Goal: Register for event/course

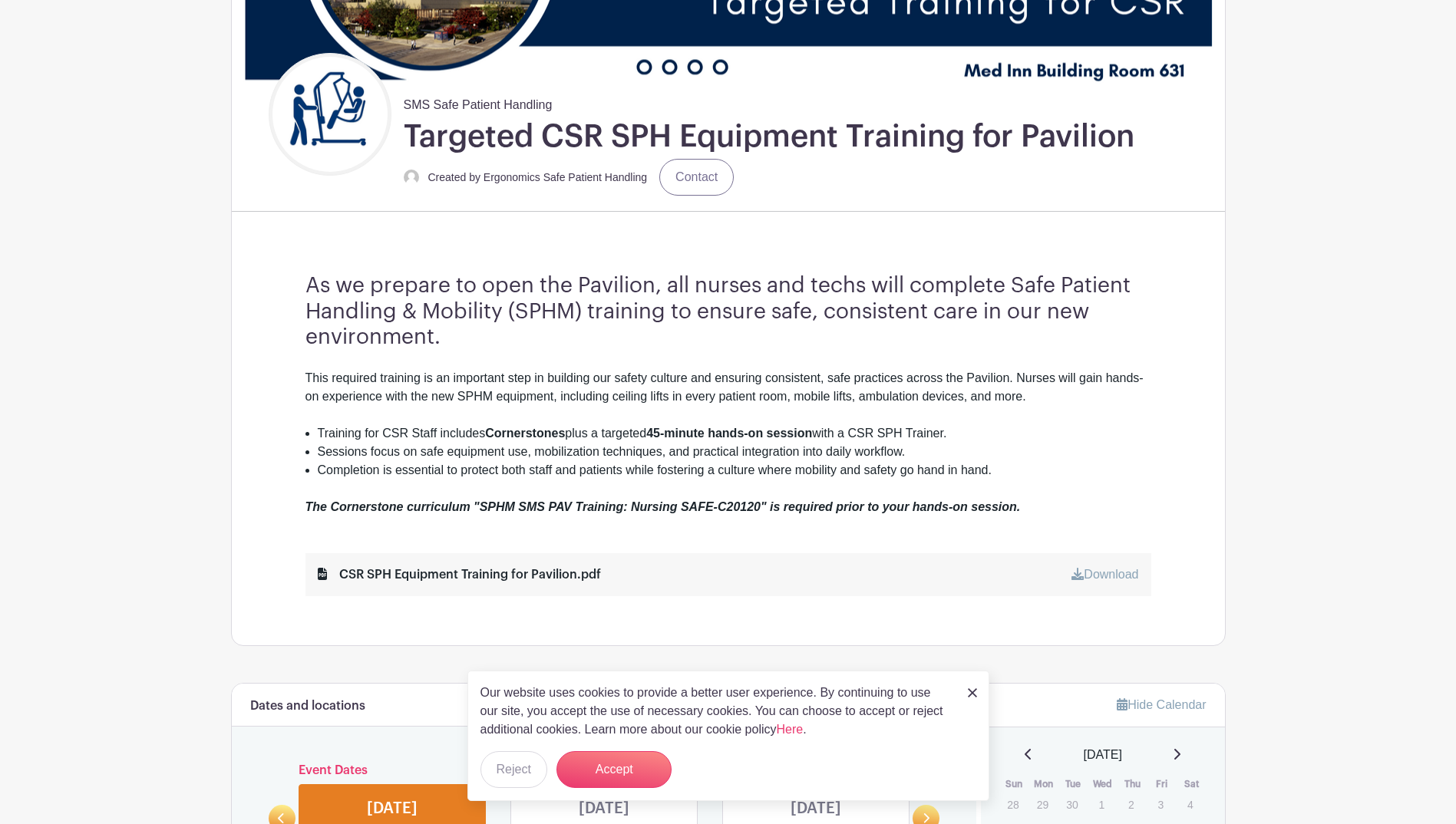
scroll to position [307, 0]
click at [541, 760] on button "Reject" at bounding box center [514, 769] width 67 height 36
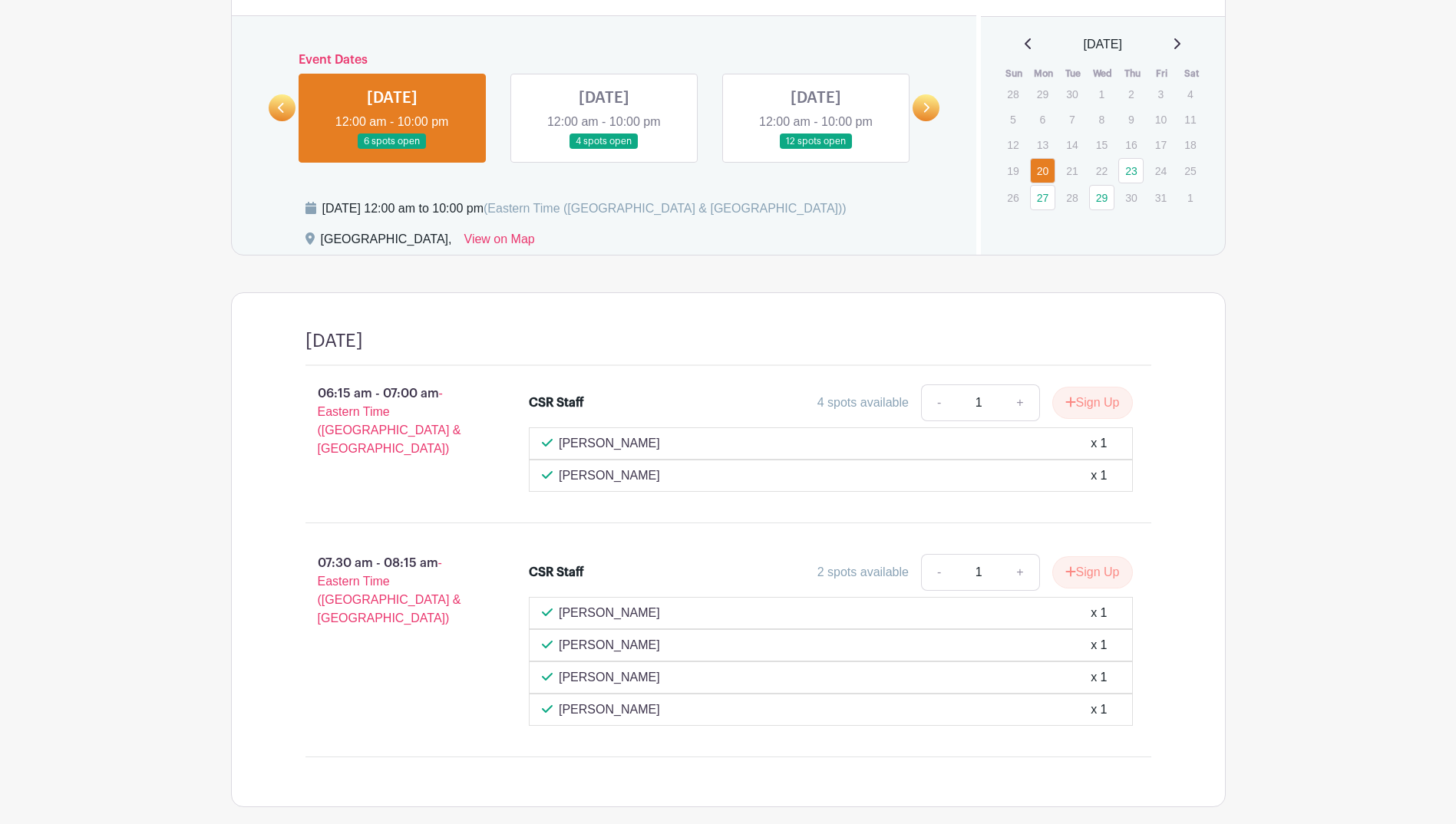
scroll to position [942, 0]
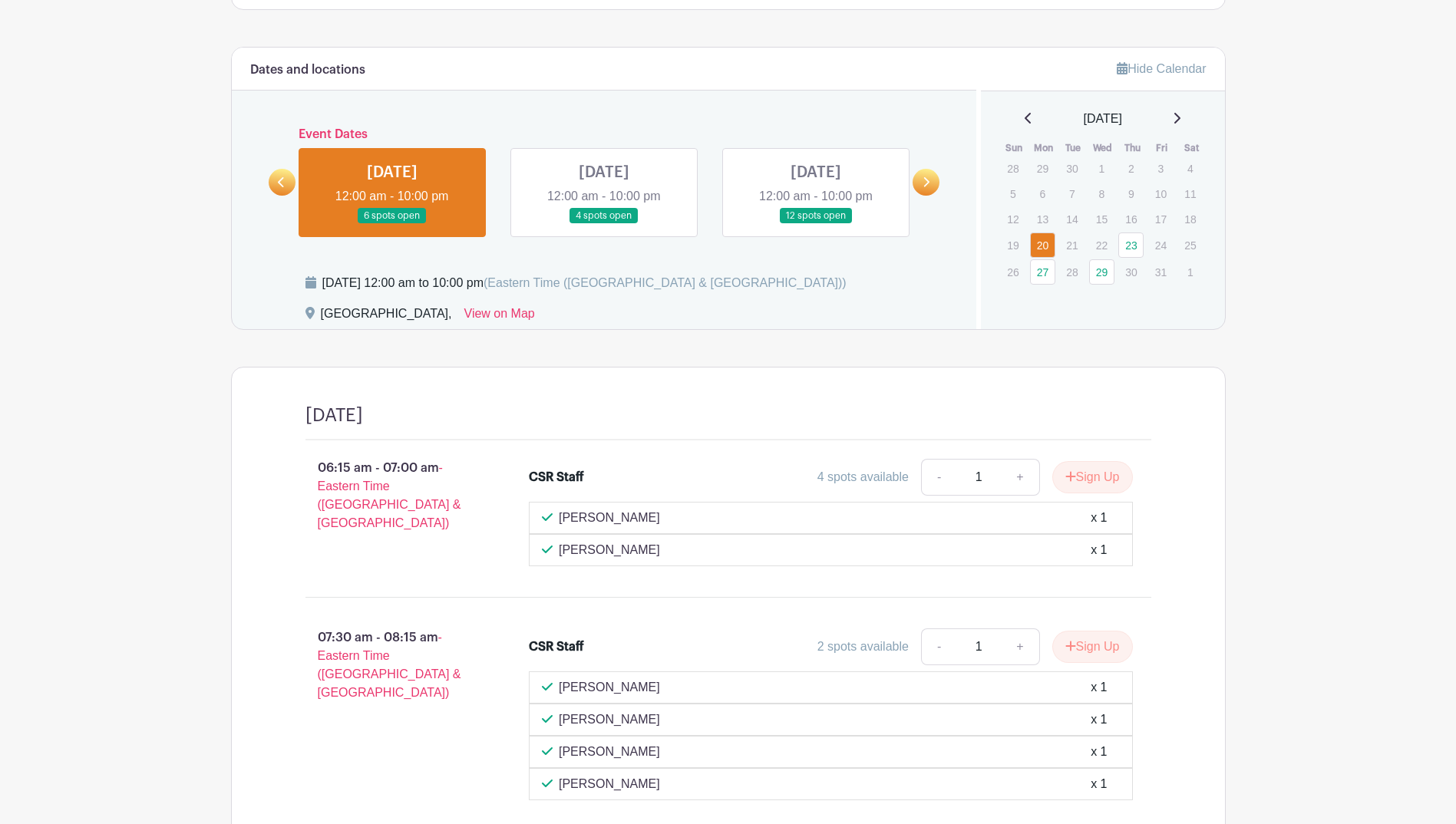
click at [604, 224] on link at bounding box center [604, 224] width 0 height 0
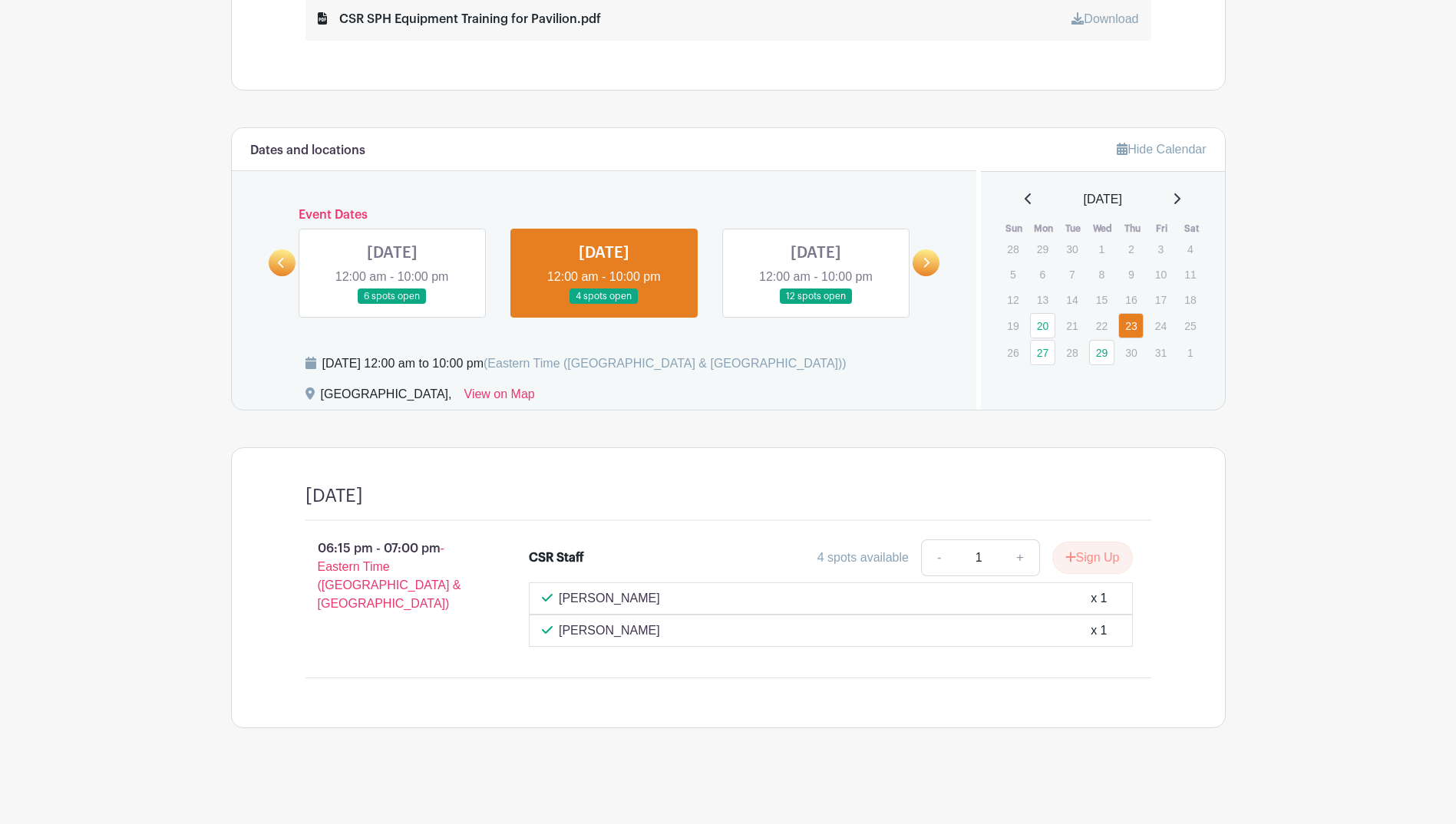
scroll to position [861, 0]
click at [816, 305] on link at bounding box center [816, 305] width 0 height 0
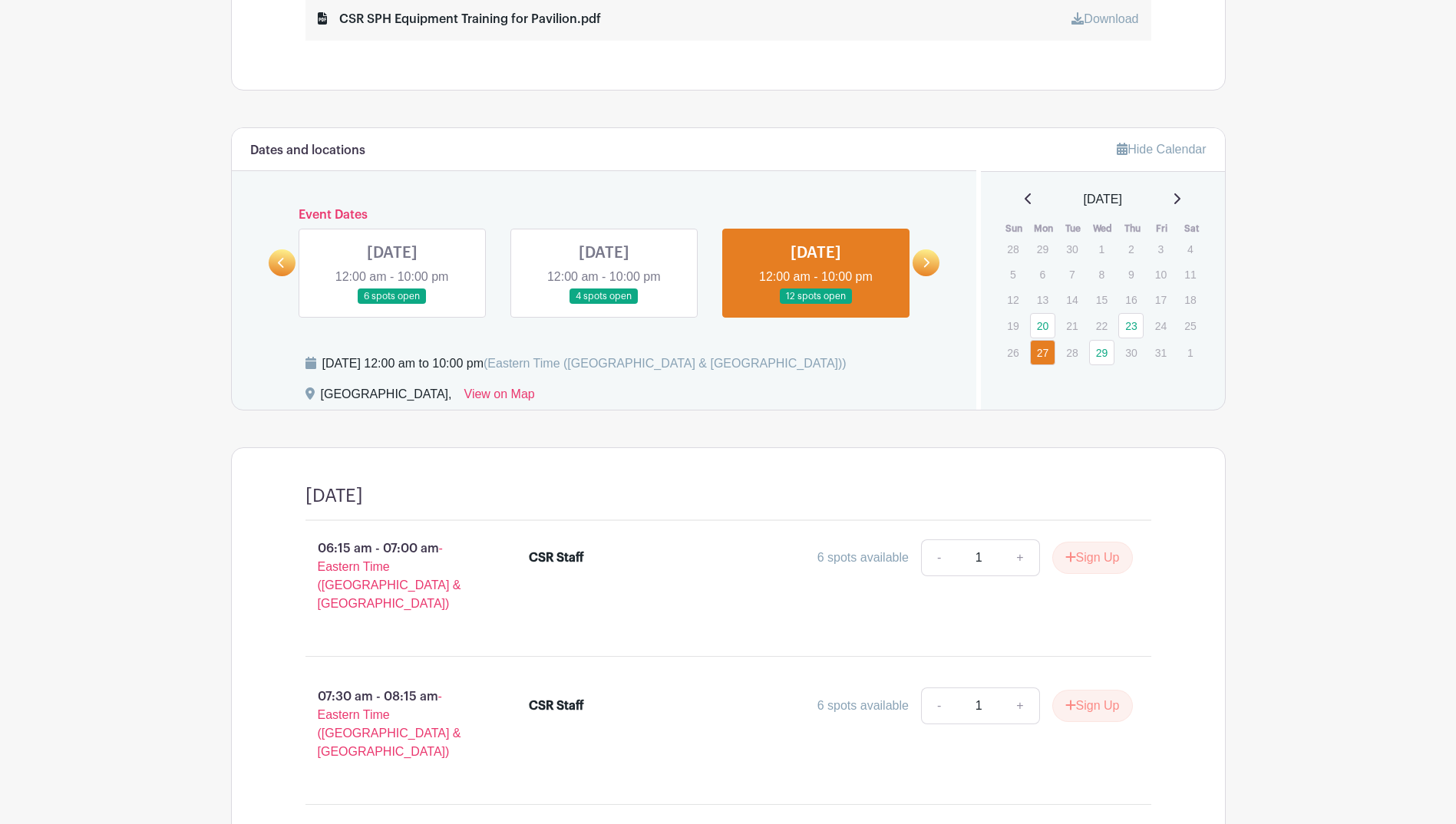
scroll to position [951, 0]
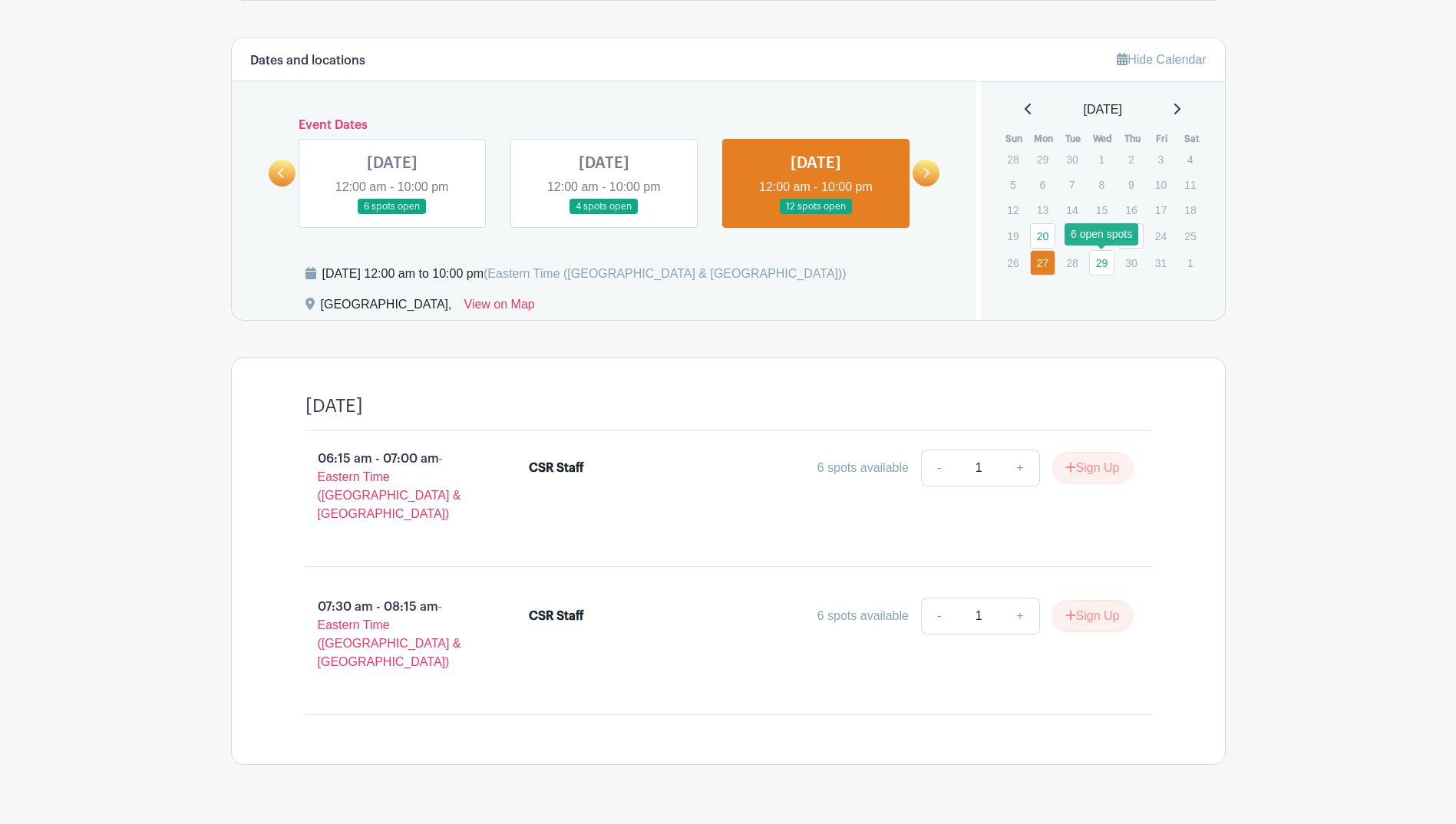
click at [1094, 263] on link "29" at bounding box center [1101, 263] width 25 height 25
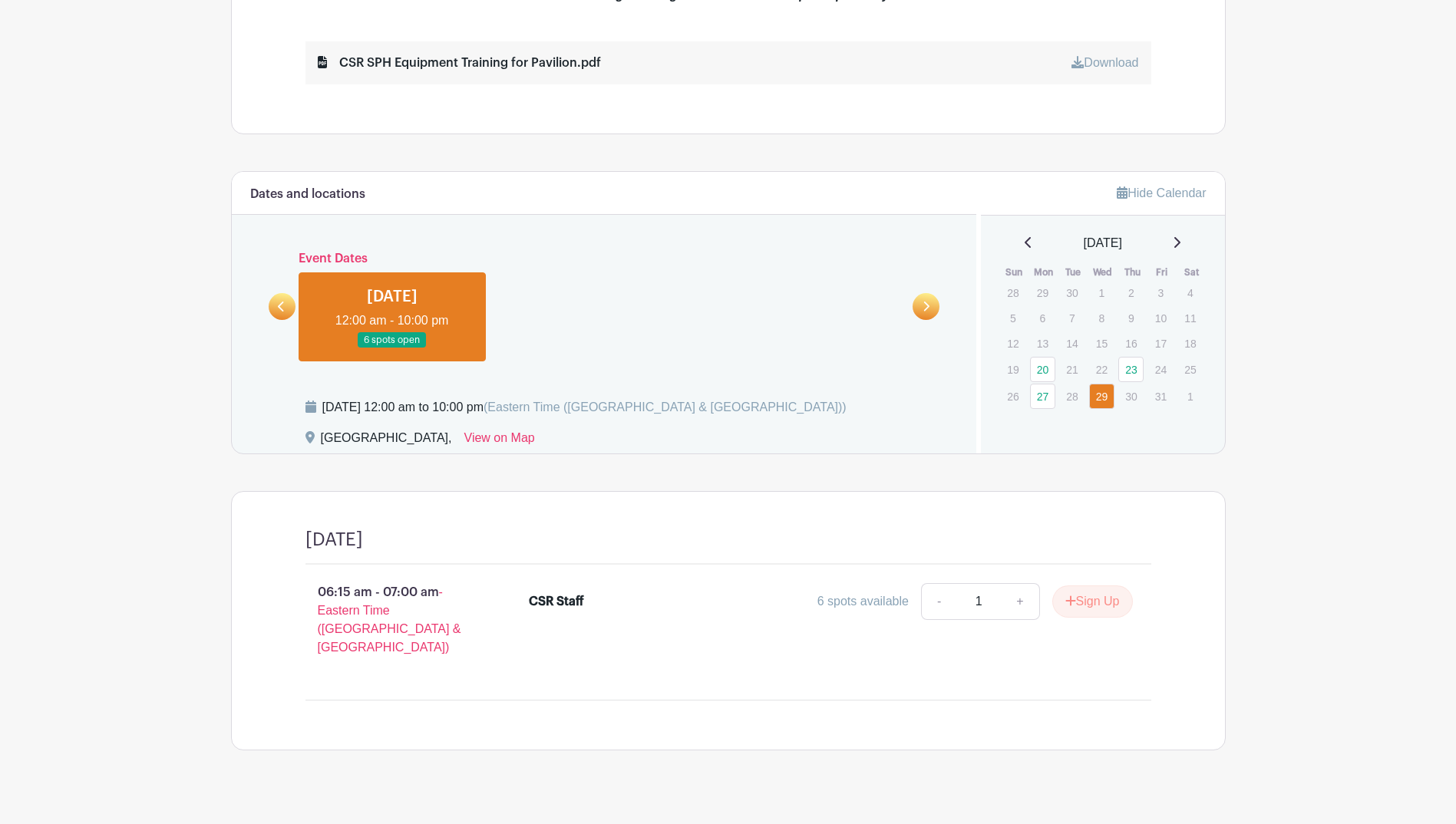
scroll to position [822, 0]
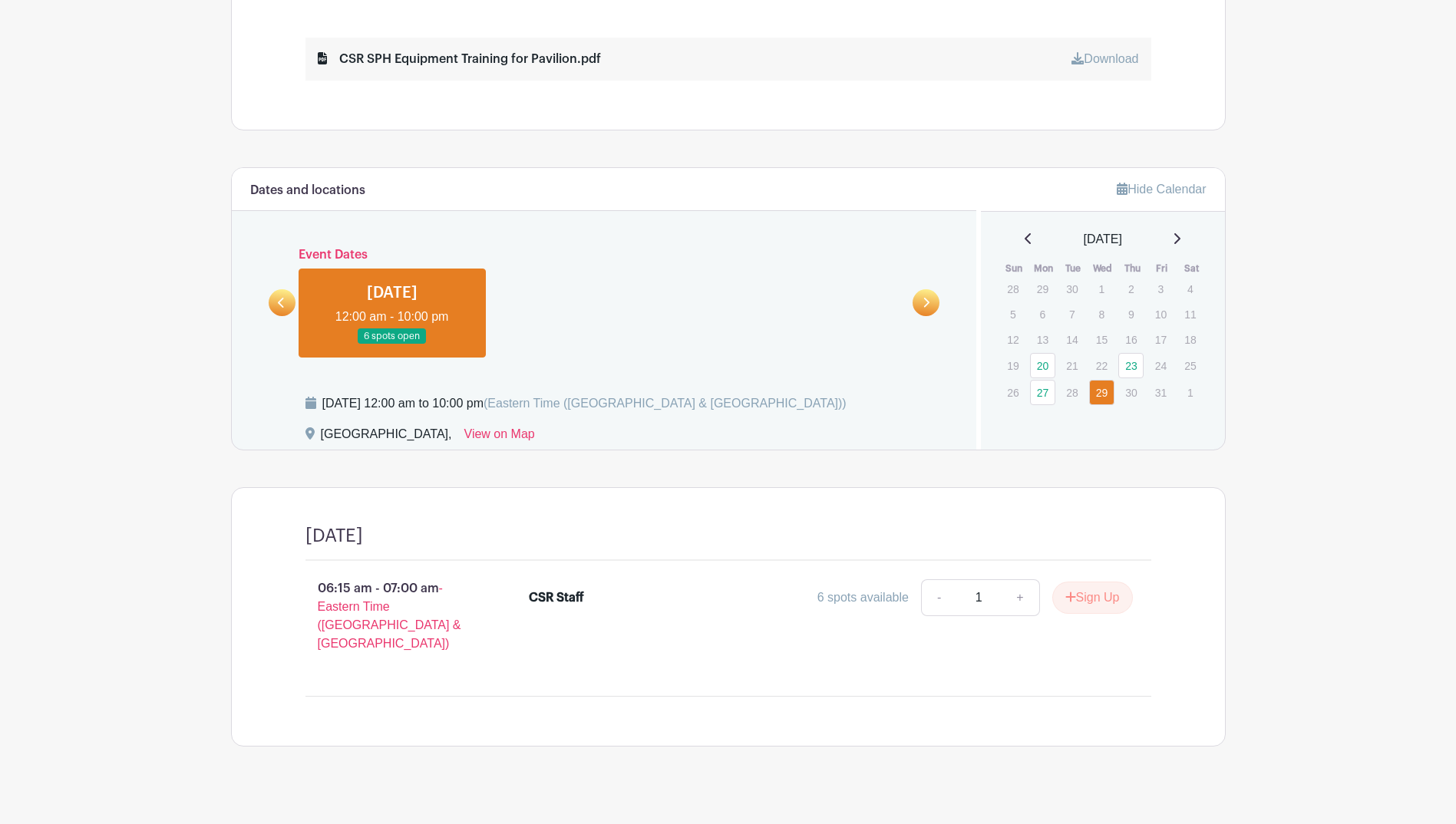
click at [1179, 242] on icon at bounding box center [1176, 239] width 8 height 12
click at [1052, 286] on link "27" at bounding box center [1043, 289] width 25 height 25
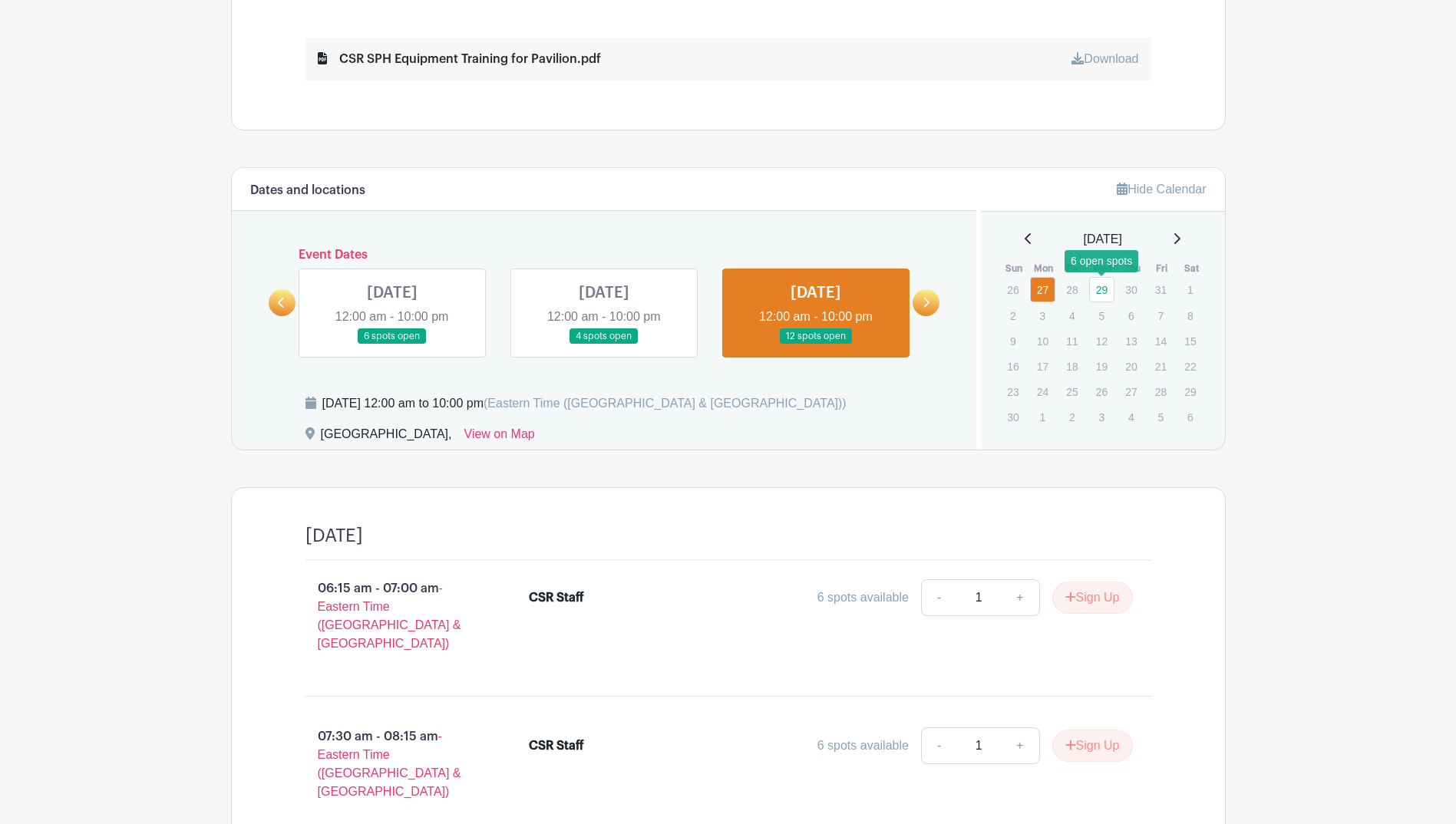
click at [1093, 291] on link "29" at bounding box center [1101, 289] width 25 height 25
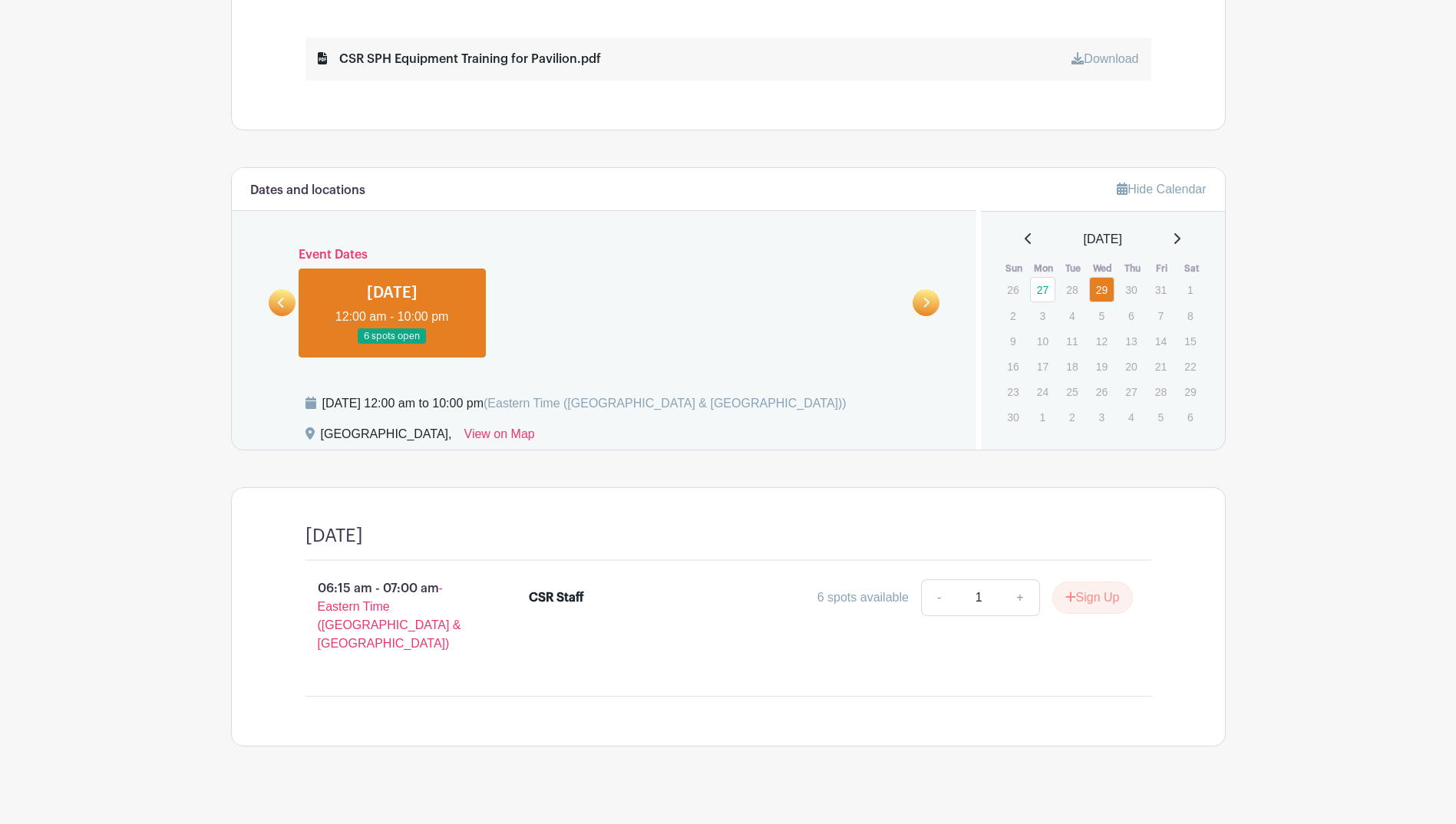
click at [1011, 235] on div "[DATE]" at bounding box center [1103, 239] width 207 height 18
click at [1012, 237] on div "[DATE]" at bounding box center [1103, 239] width 207 height 18
click at [1025, 237] on icon at bounding box center [1028, 238] width 6 height 11
click at [283, 302] on icon at bounding box center [281, 303] width 7 height 11
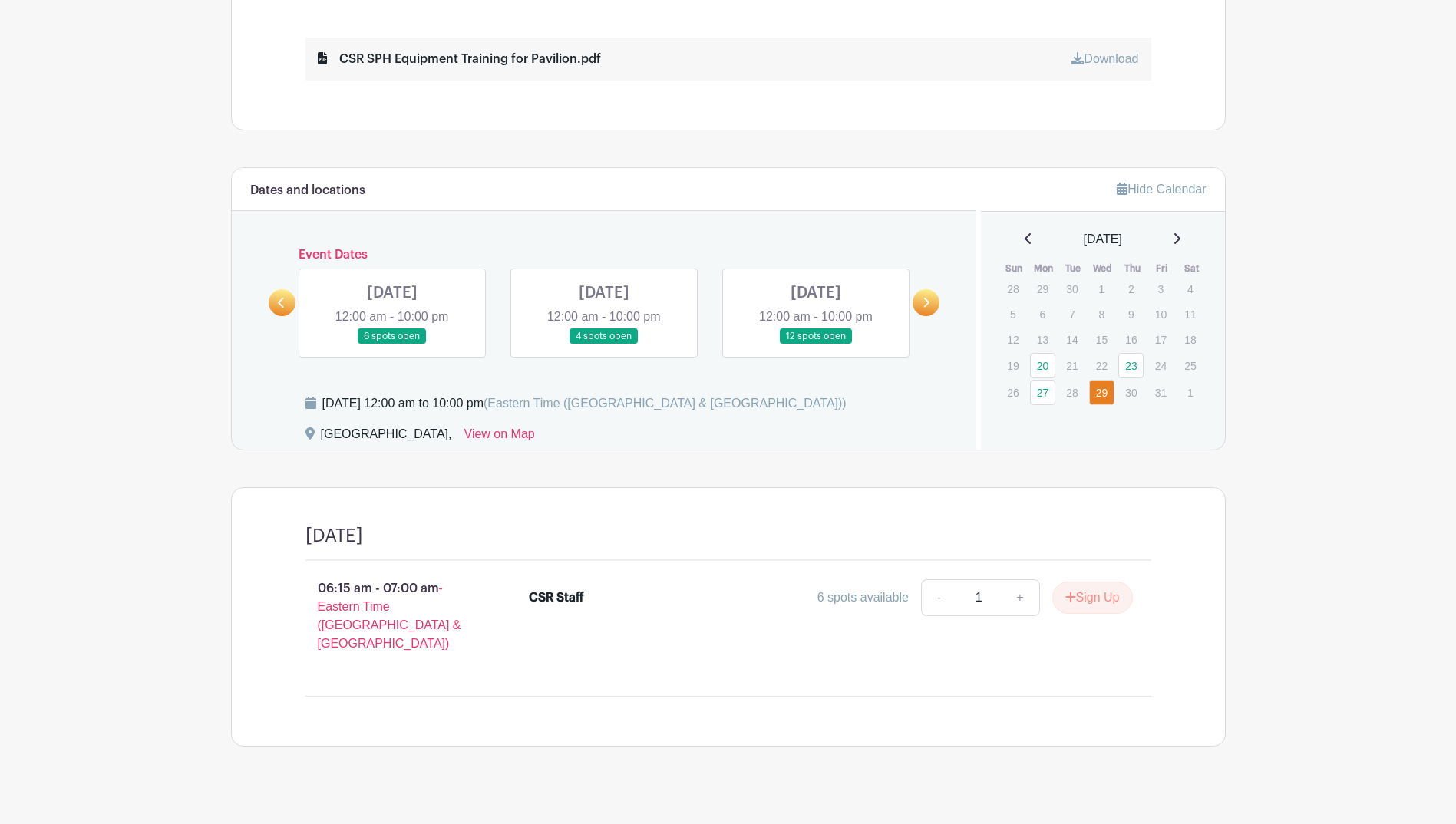
click at [283, 302] on icon at bounding box center [281, 303] width 7 height 11
click at [922, 308] on icon at bounding box center [925, 303] width 7 height 11
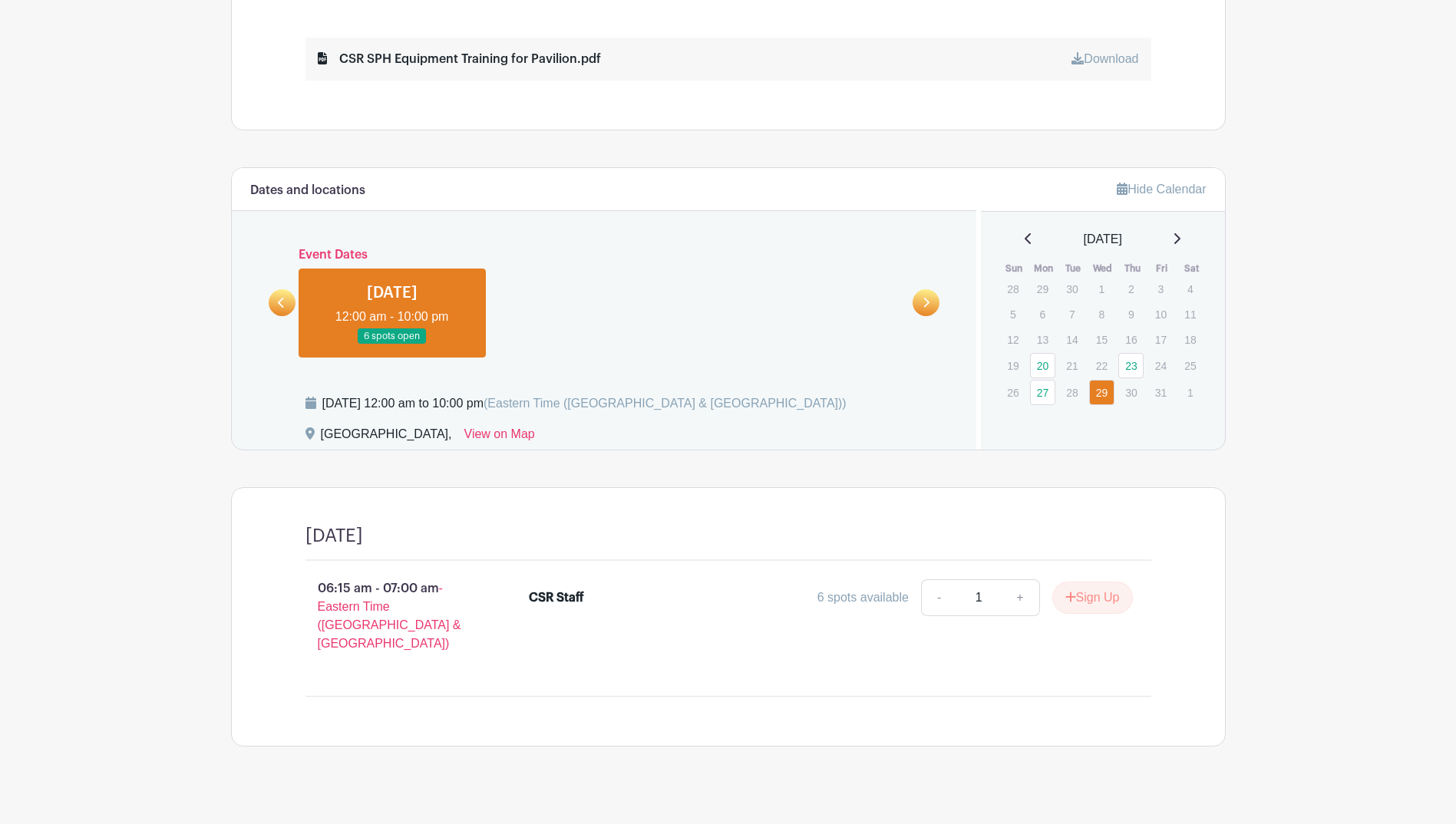
click at [289, 299] on link at bounding box center [282, 303] width 27 height 27
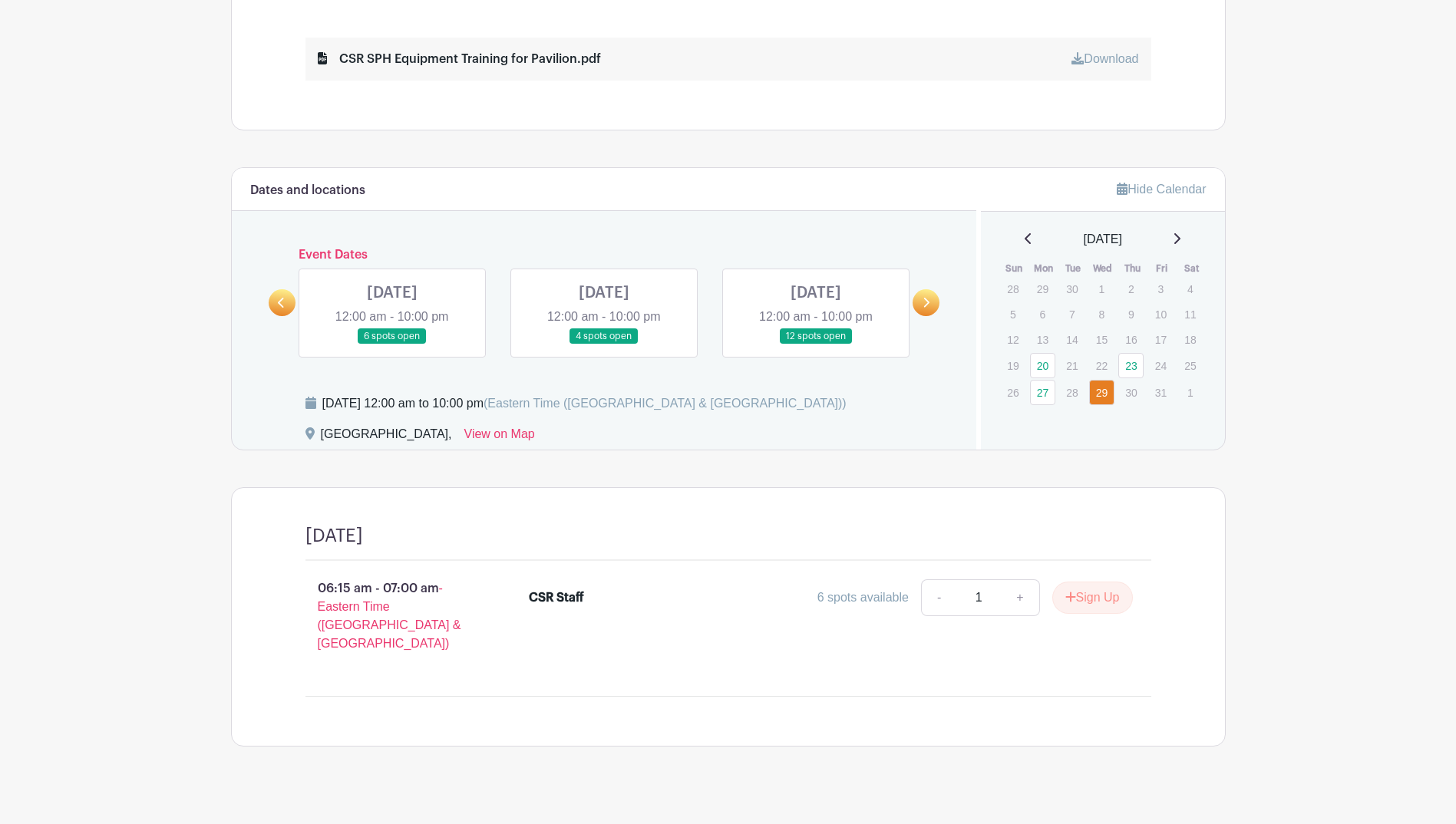
click at [816, 345] on link at bounding box center [816, 345] width 0 height 0
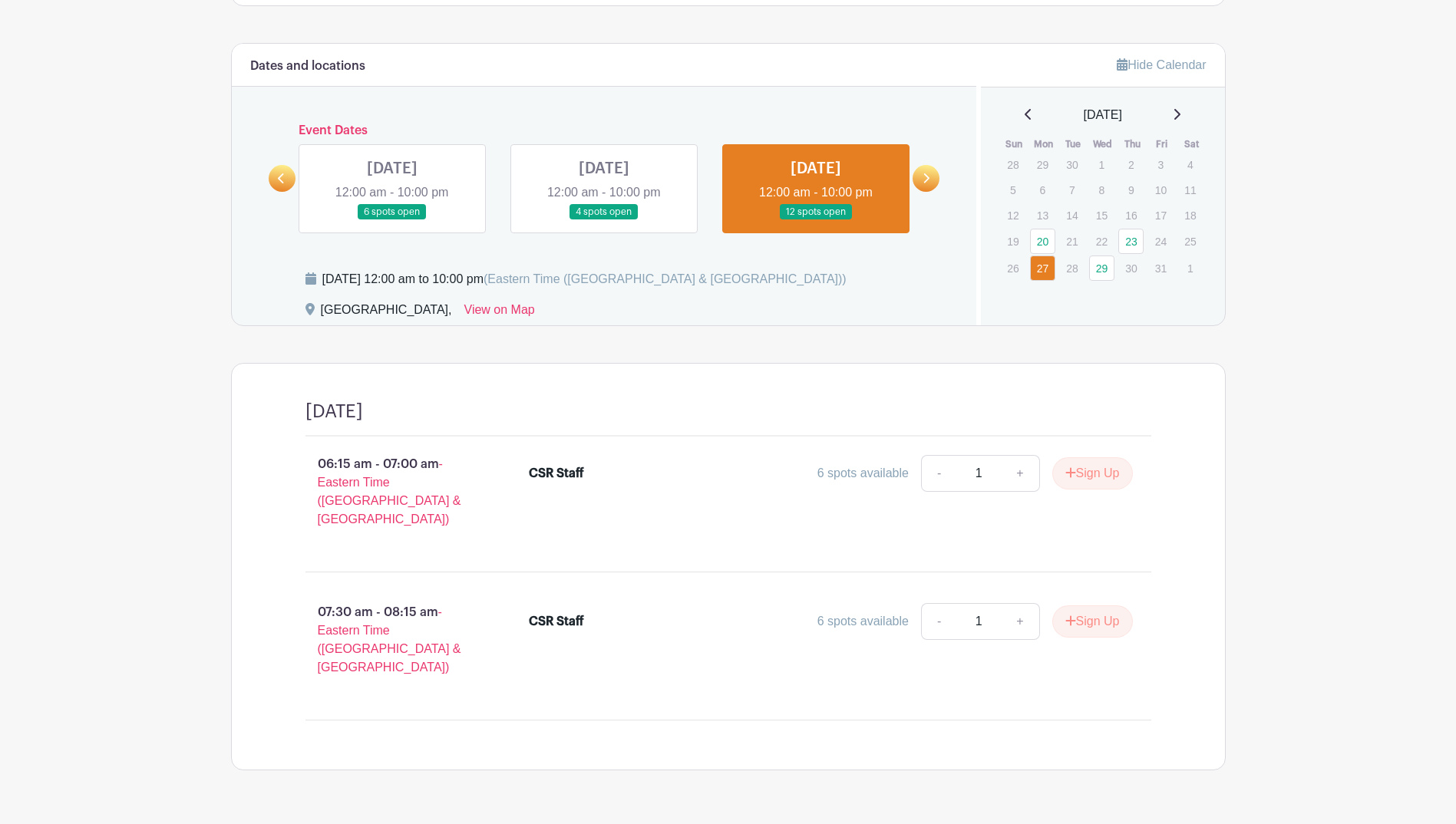
scroll to position [951, 0]
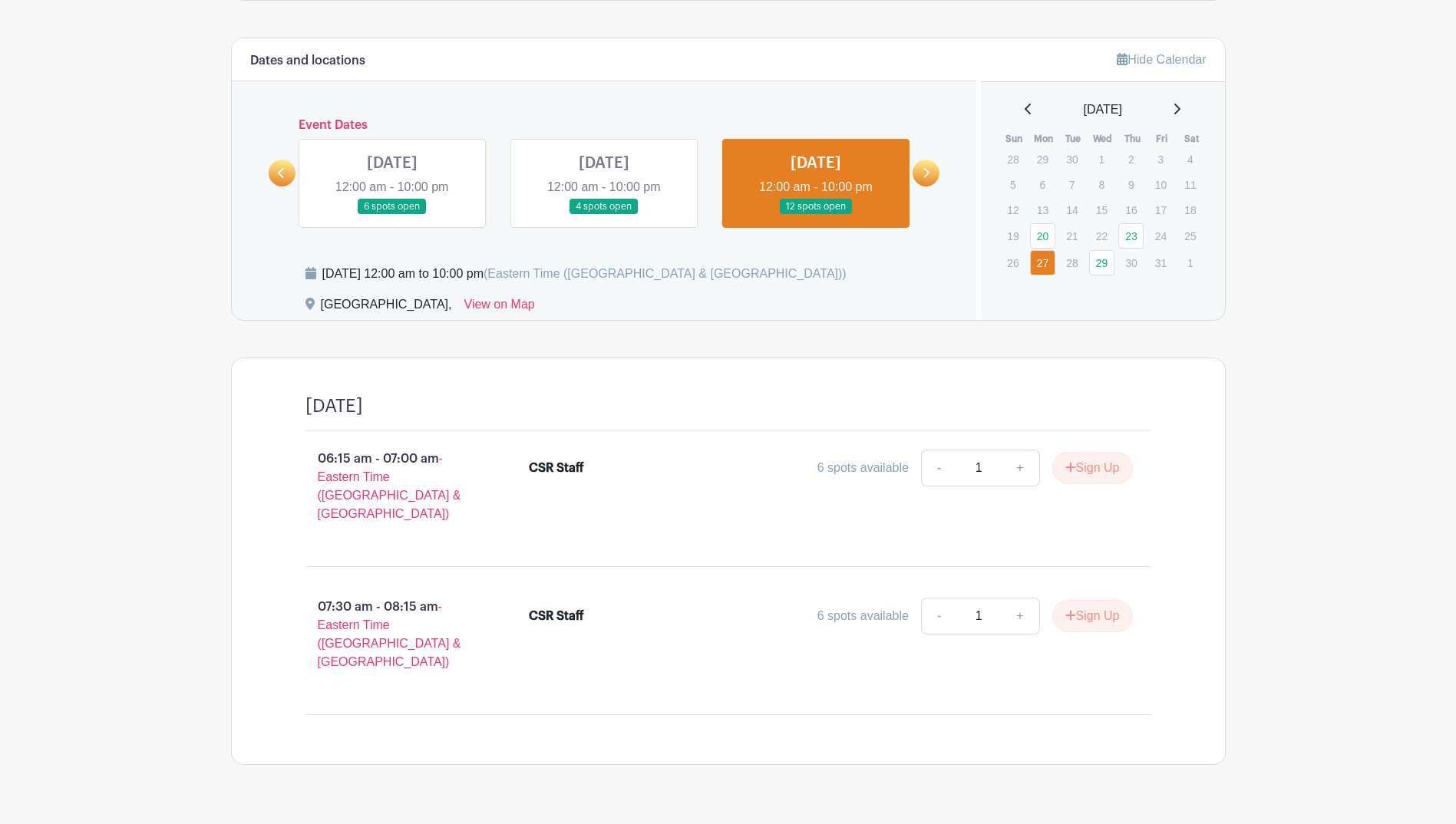
click at [816, 215] on link at bounding box center [816, 215] width 0 height 0
click at [604, 215] on link at bounding box center [604, 215] width 0 height 0
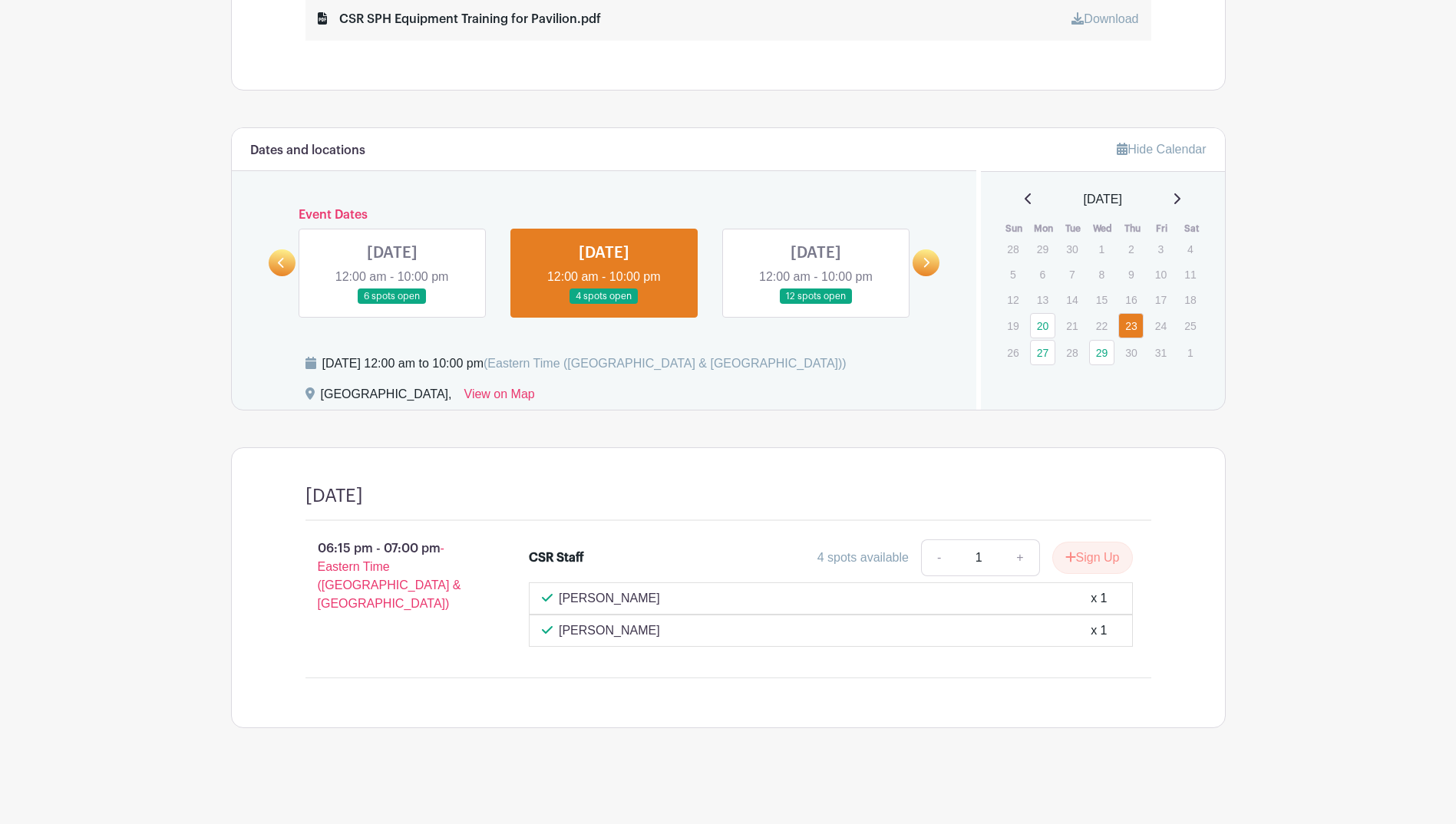
scroll to position [861, 0]
click at [604, 305] on link at bounding box center [604, 305] width 0 height 0
click at [392, 305] on link at bounding box center [392, 305] width 0 height 0
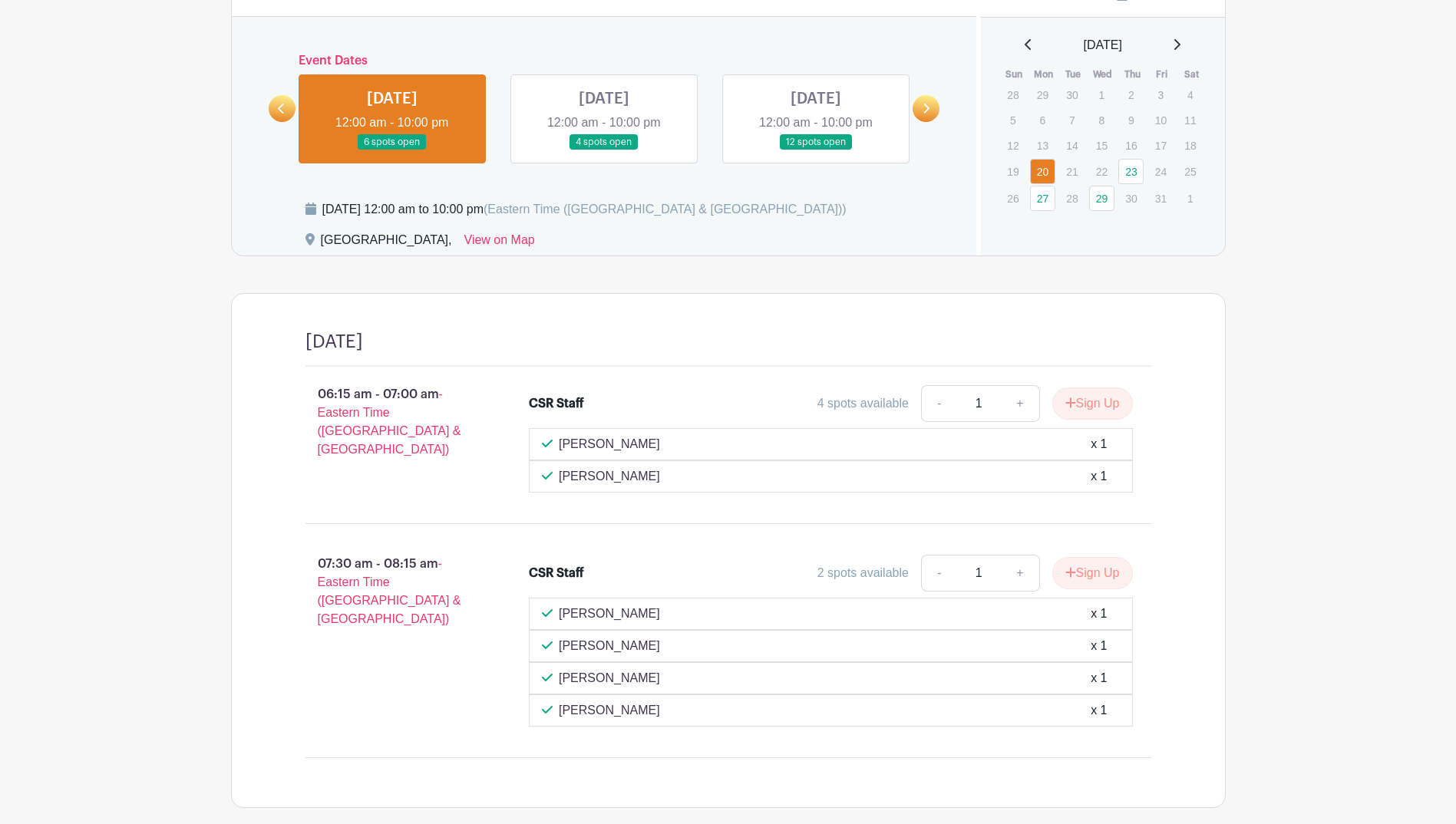
scroll to position [865, 0]
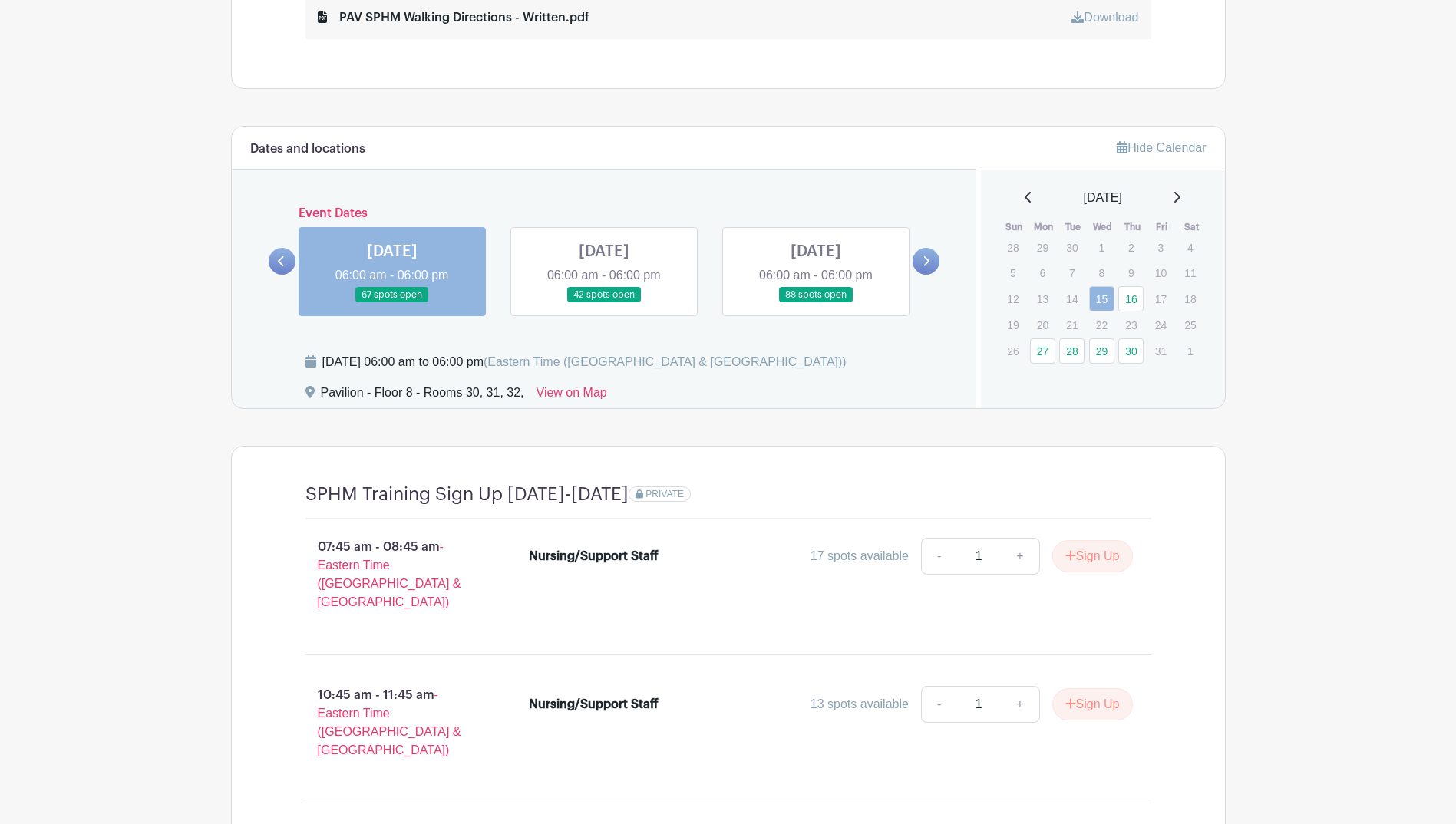
scroll to position [1151, 0]
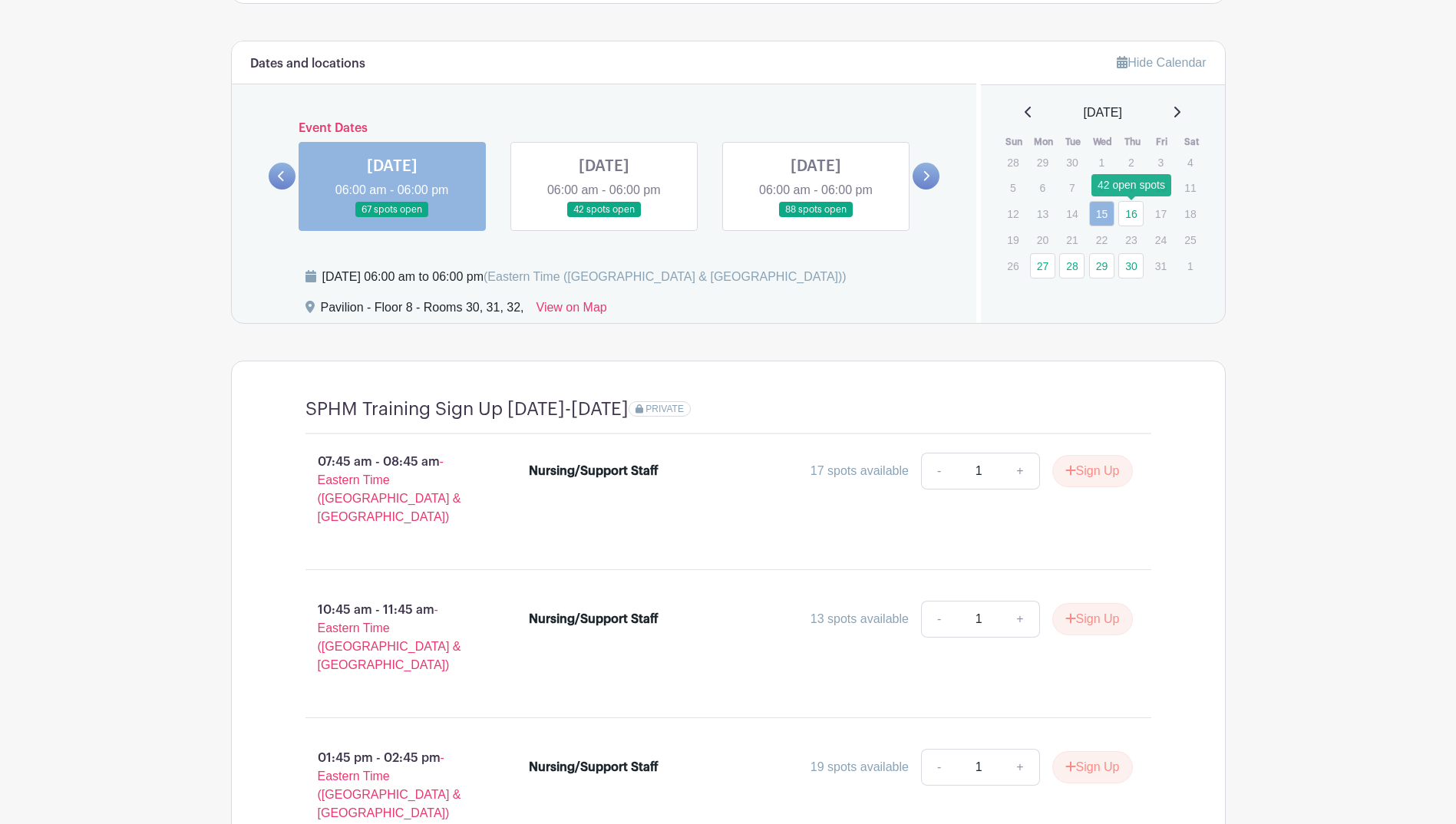
click at [1135, 216] on link "16" at bounding box center [1131, 214] width 25 height 25
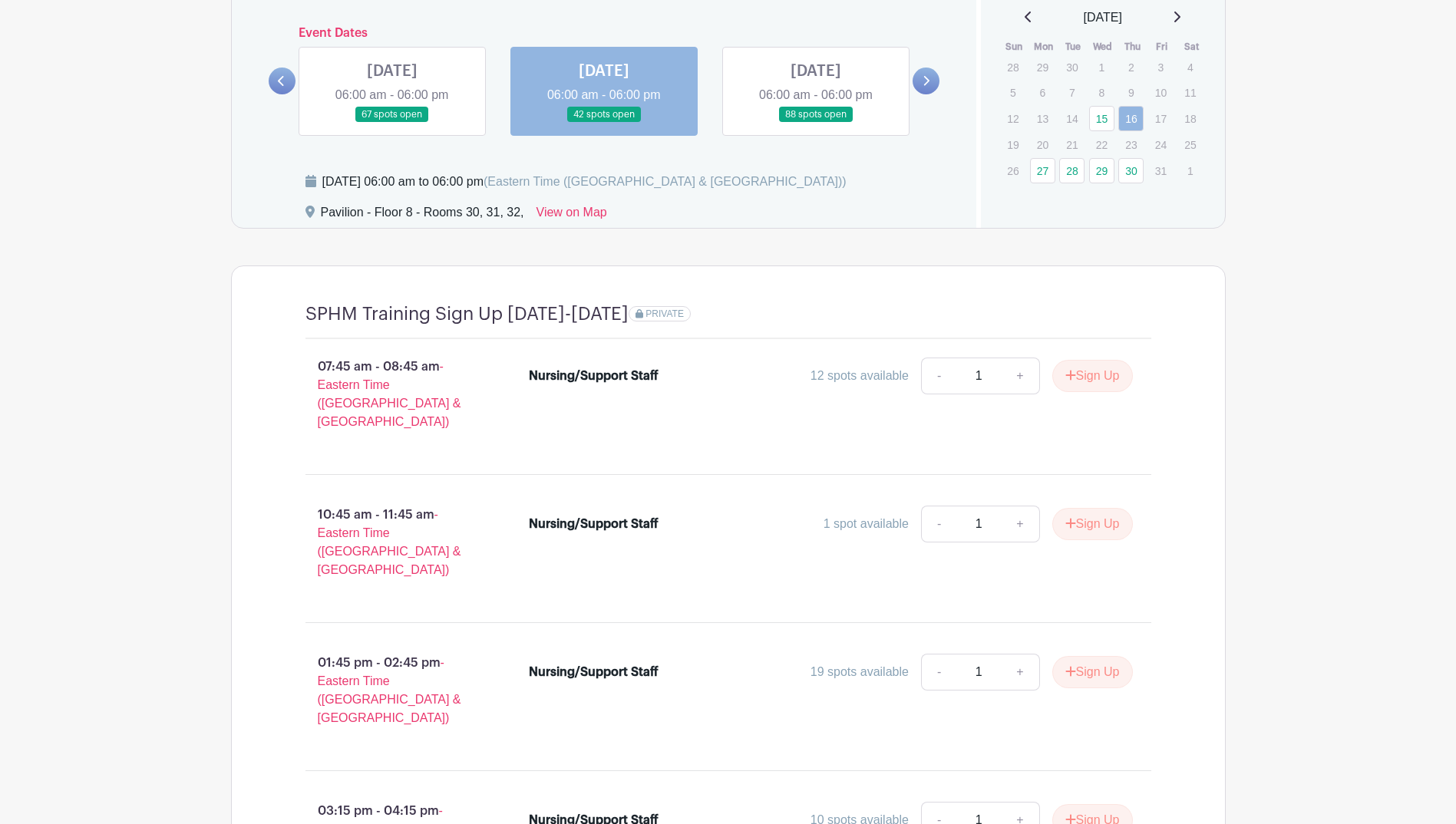
scroll to position [1151, 0]
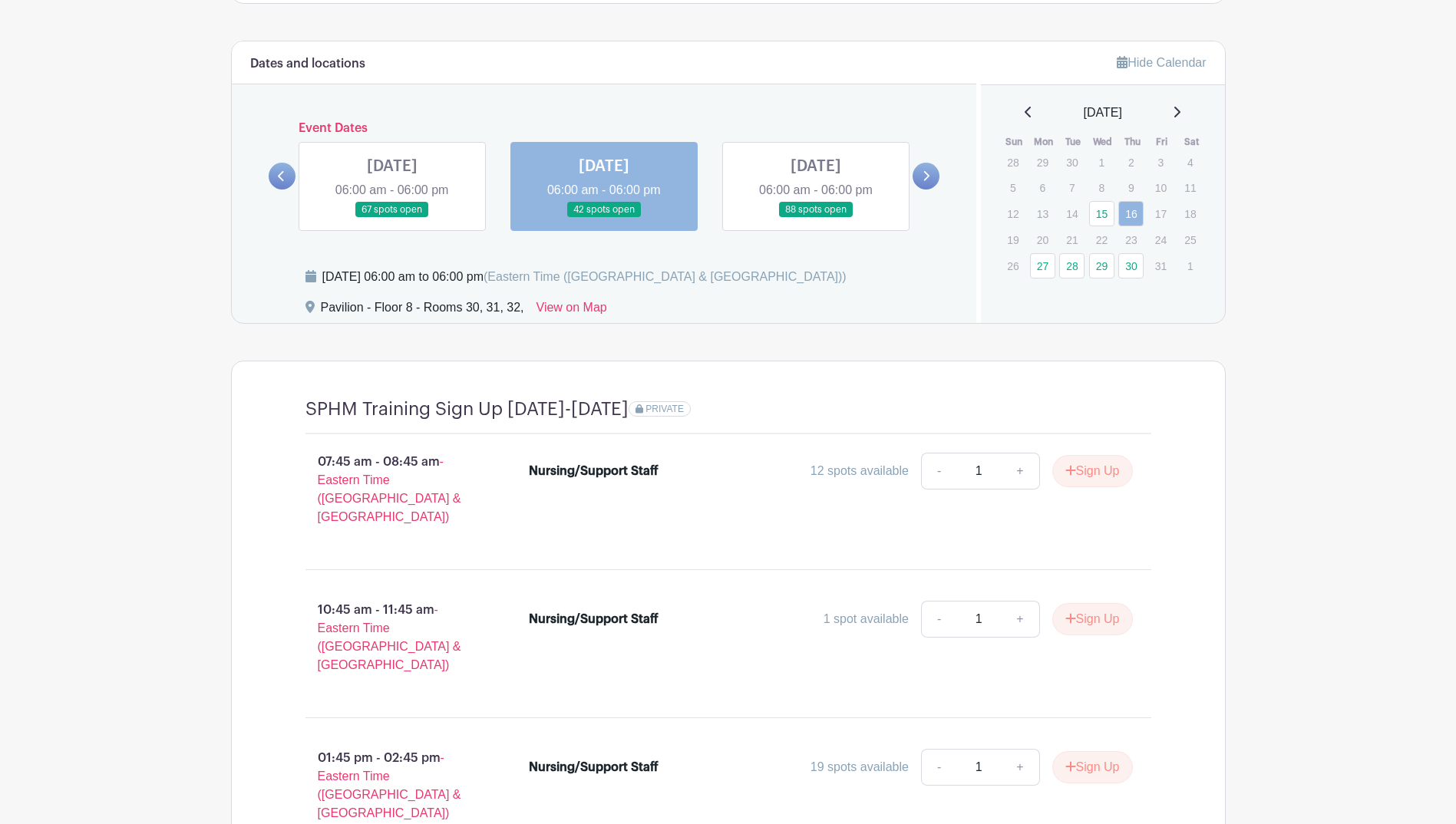
click at [816, 217] on link at bounding box center [816, 217] width 0 height 0
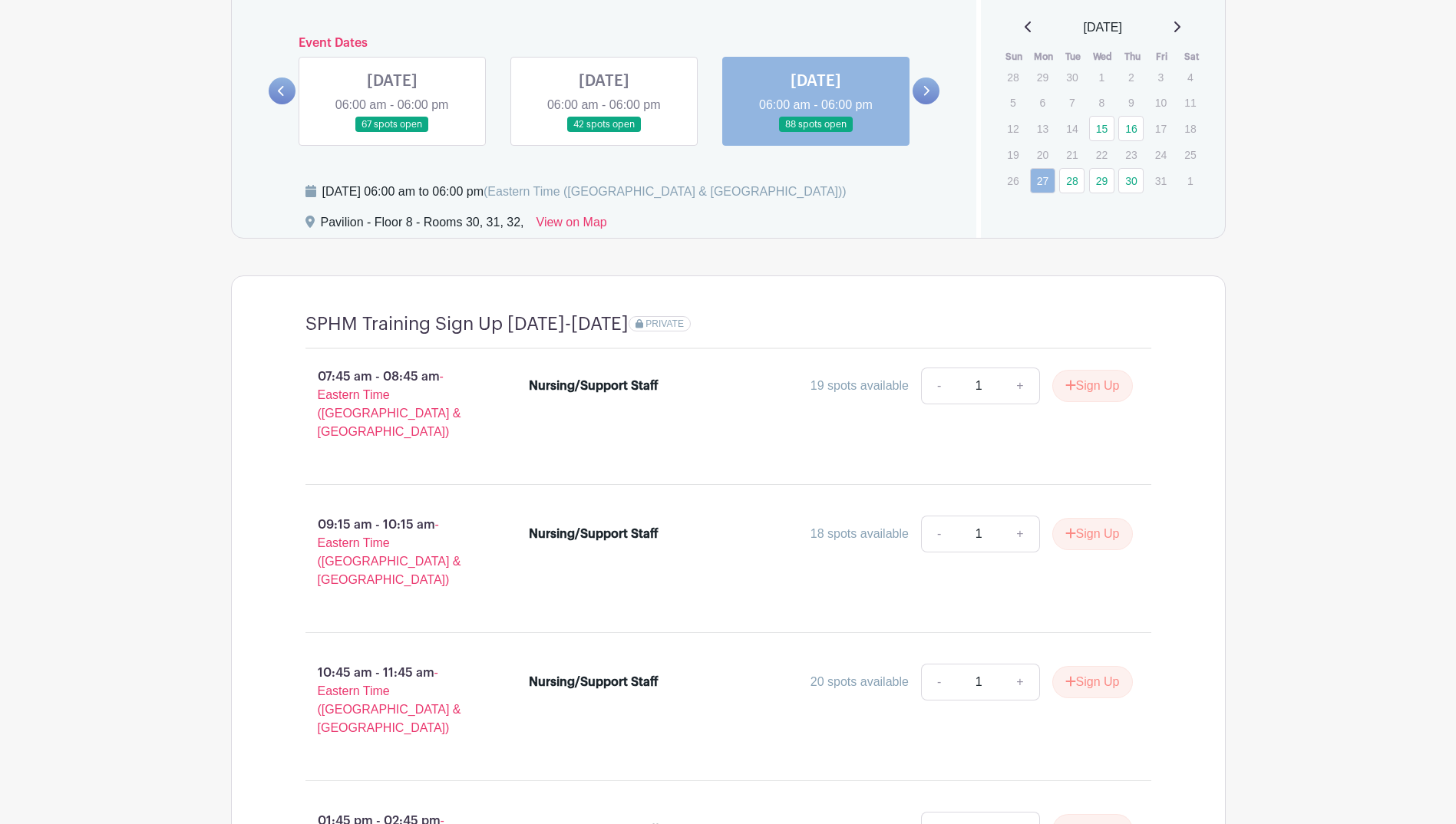
scroll to position [1006, 0]
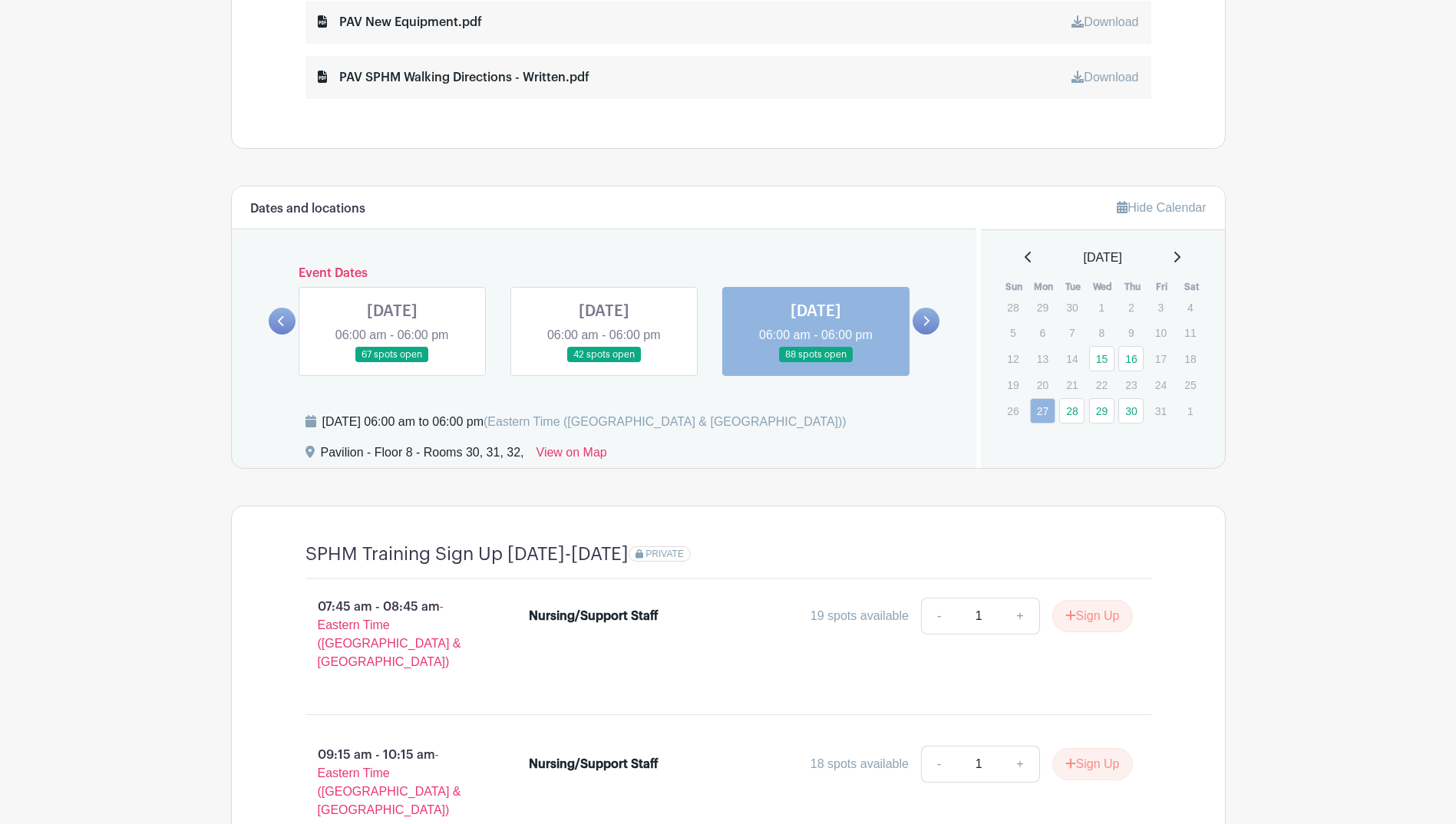
click at [929, 323] on icon at bounding box center [925, 321] width 7 height 11
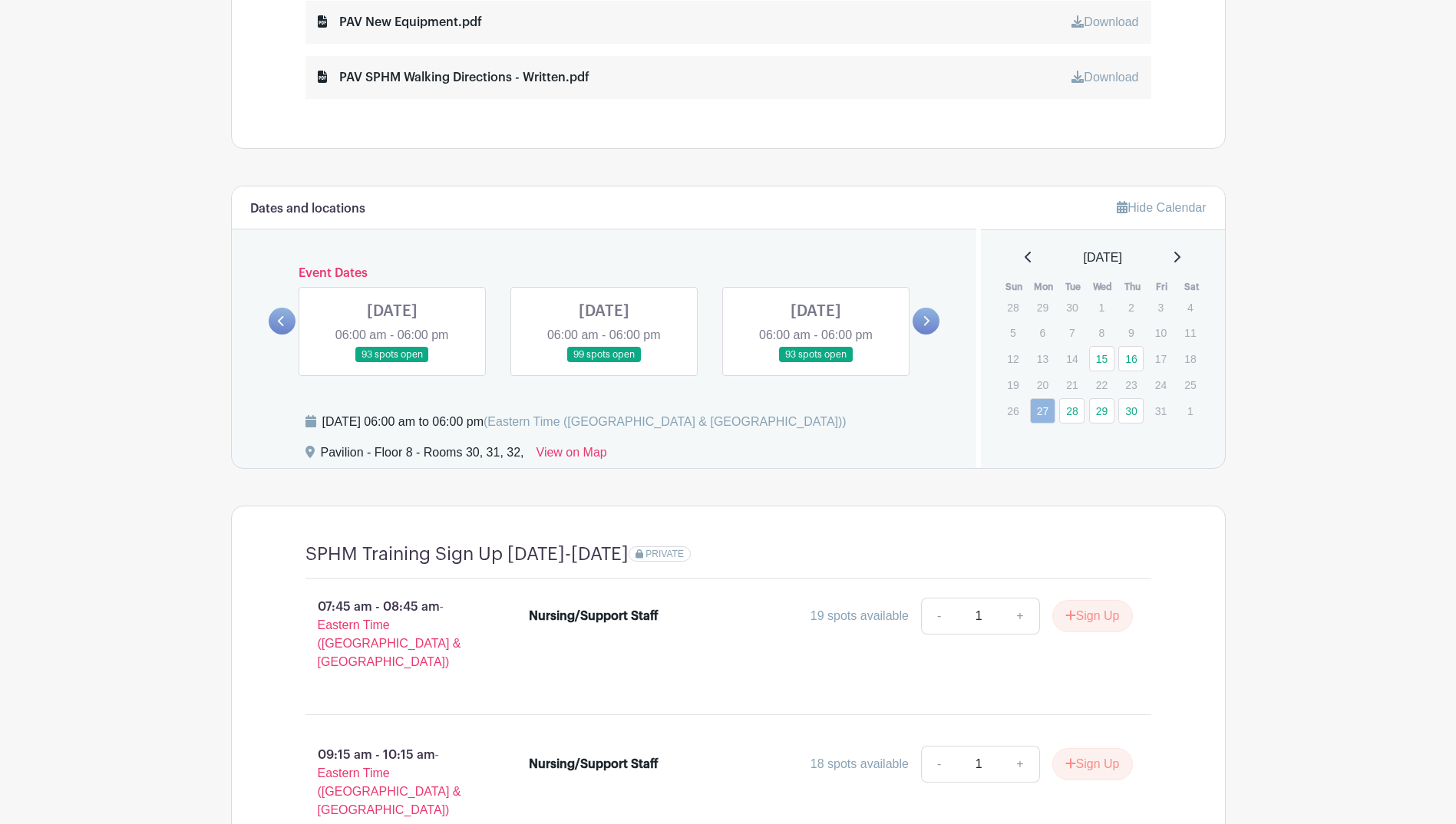
click at [392, 363] on link at bounding box center [392, 363] width 0 height 0
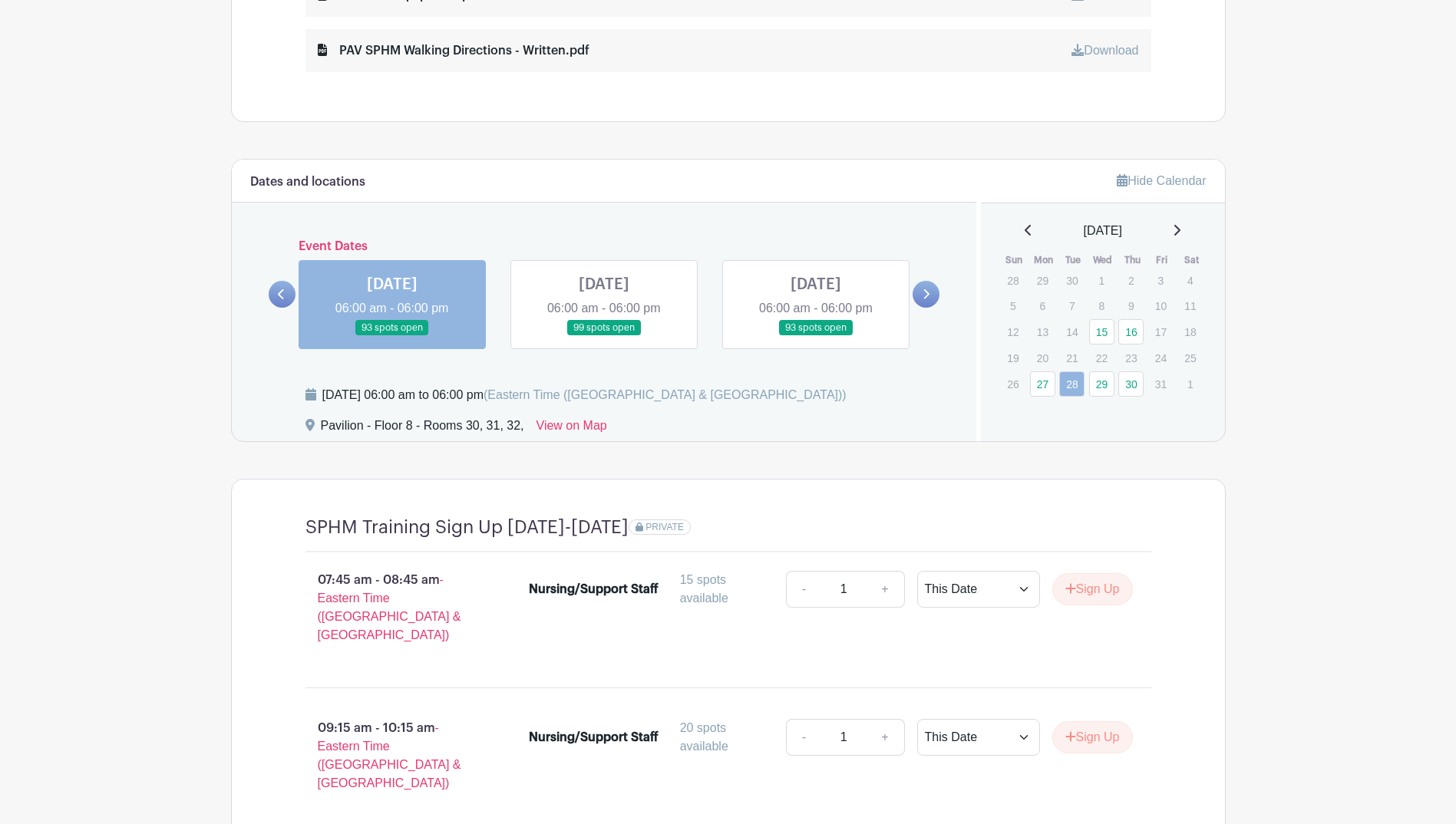
scroll to position [1006, 0]
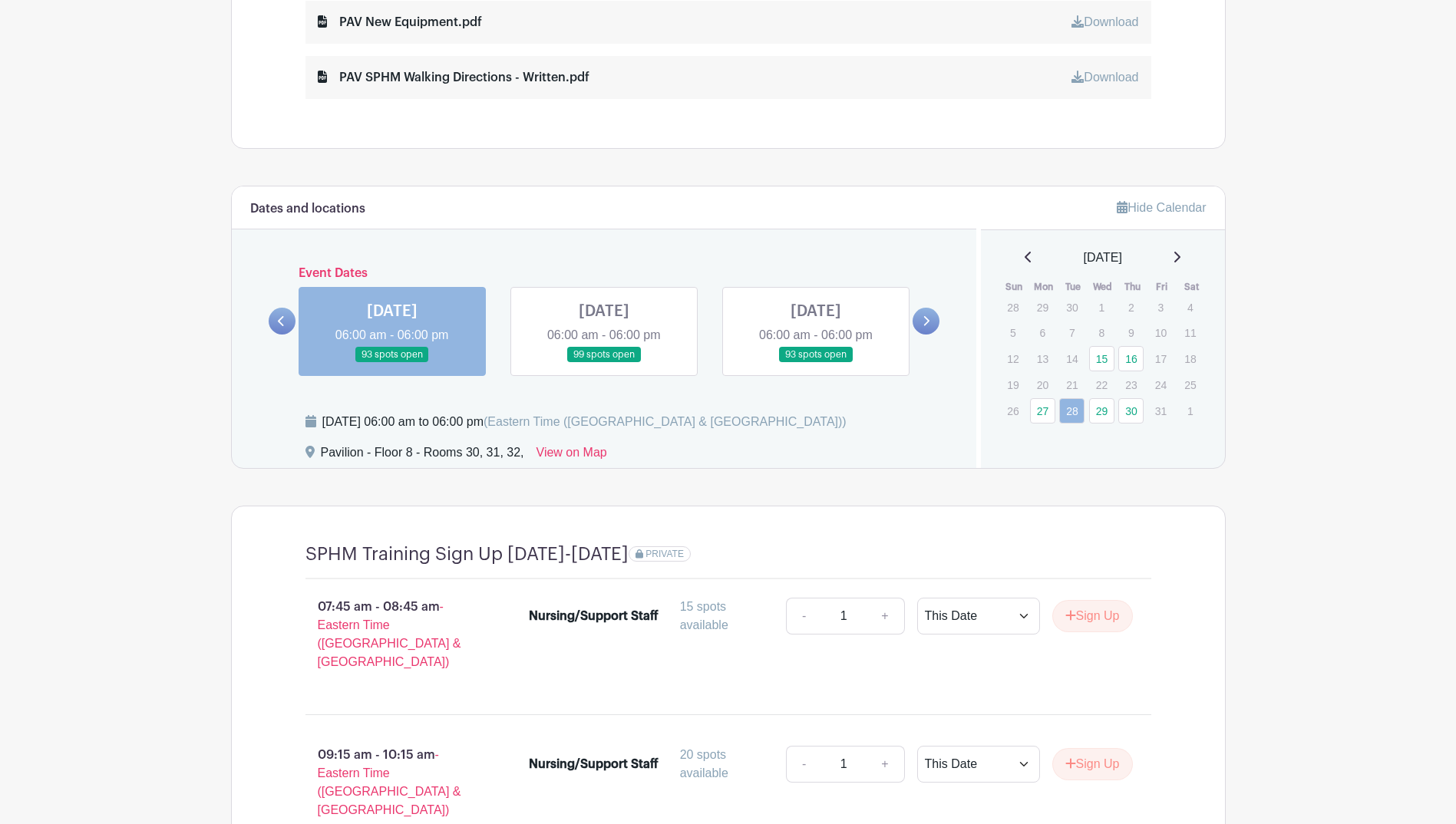
click at [604, 363] on link at bounding box center [604, 363] width 0 height 0
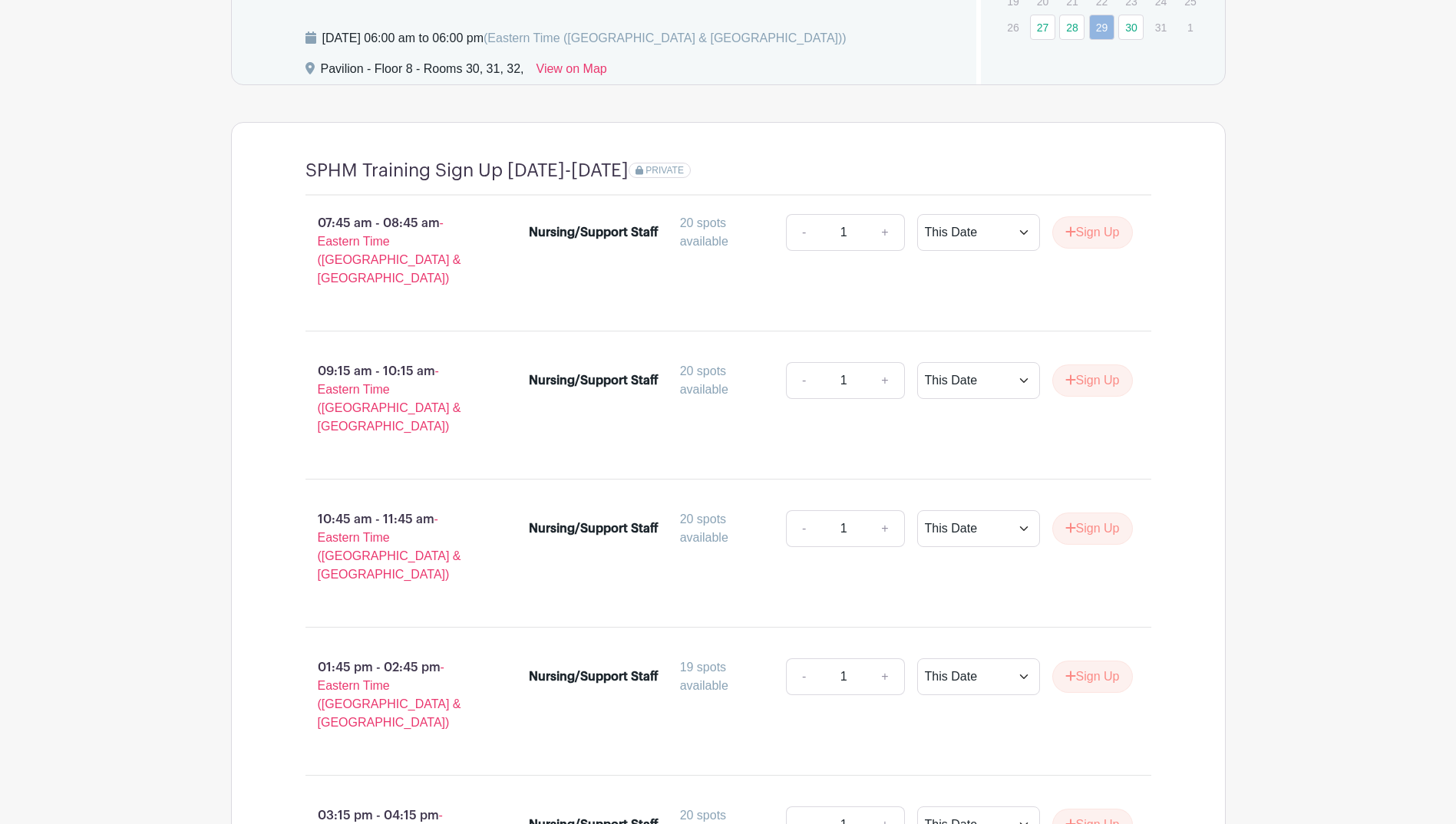
scroll to position [1159, 0]
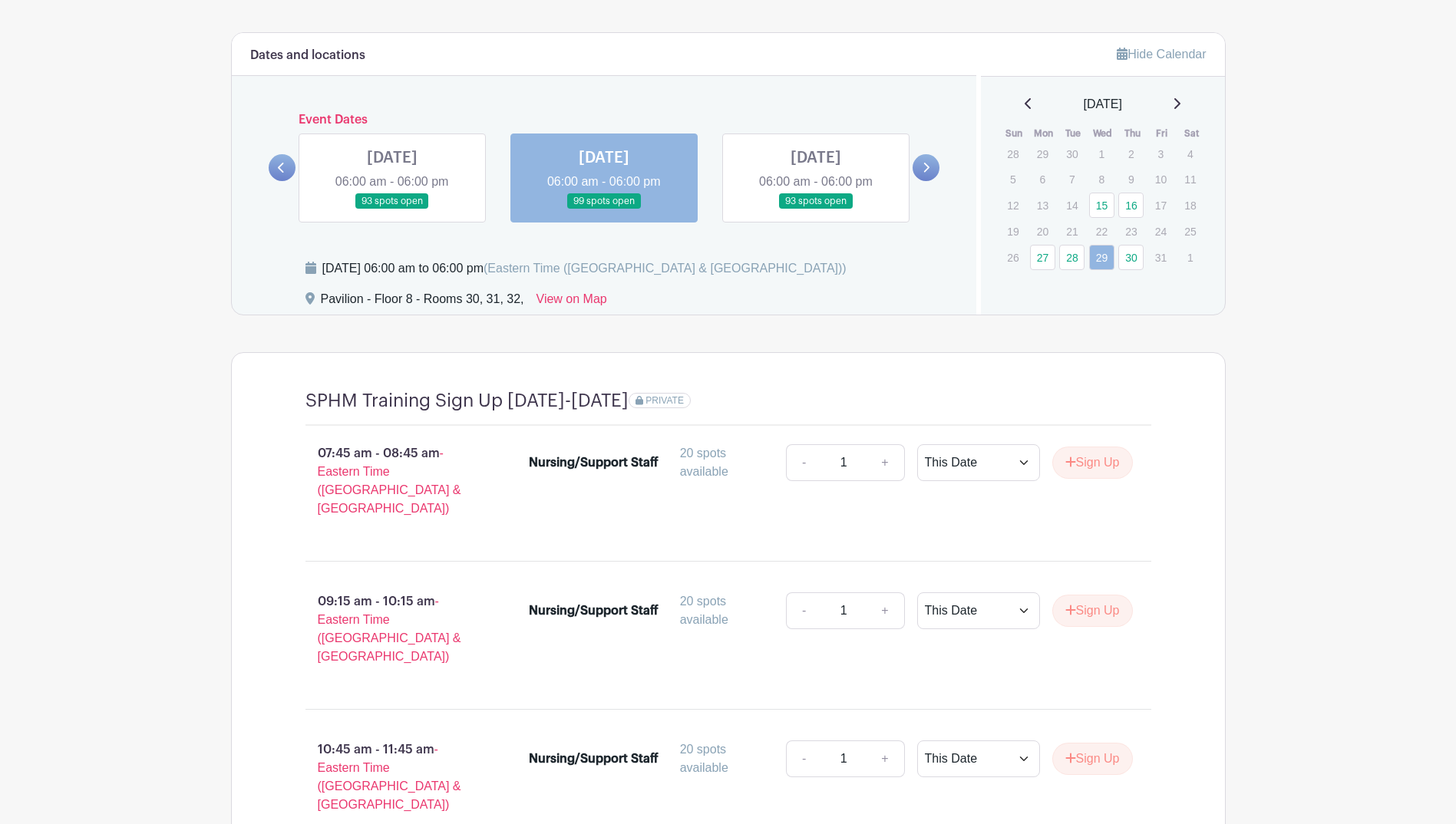
click at [816, 210] on link at bounding box center [816, 210] width 0 height 0
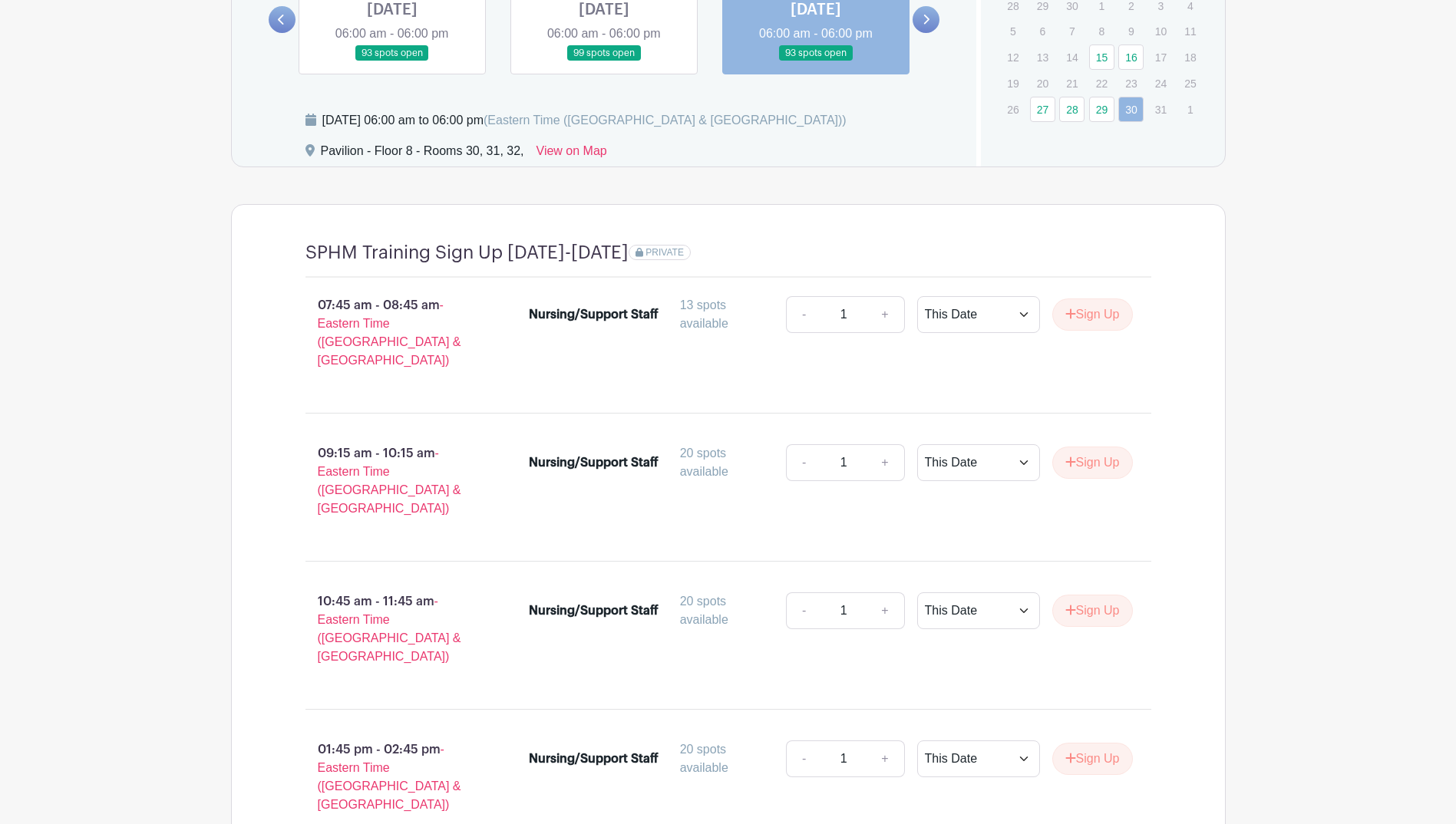
scroll to position [1006, 0]
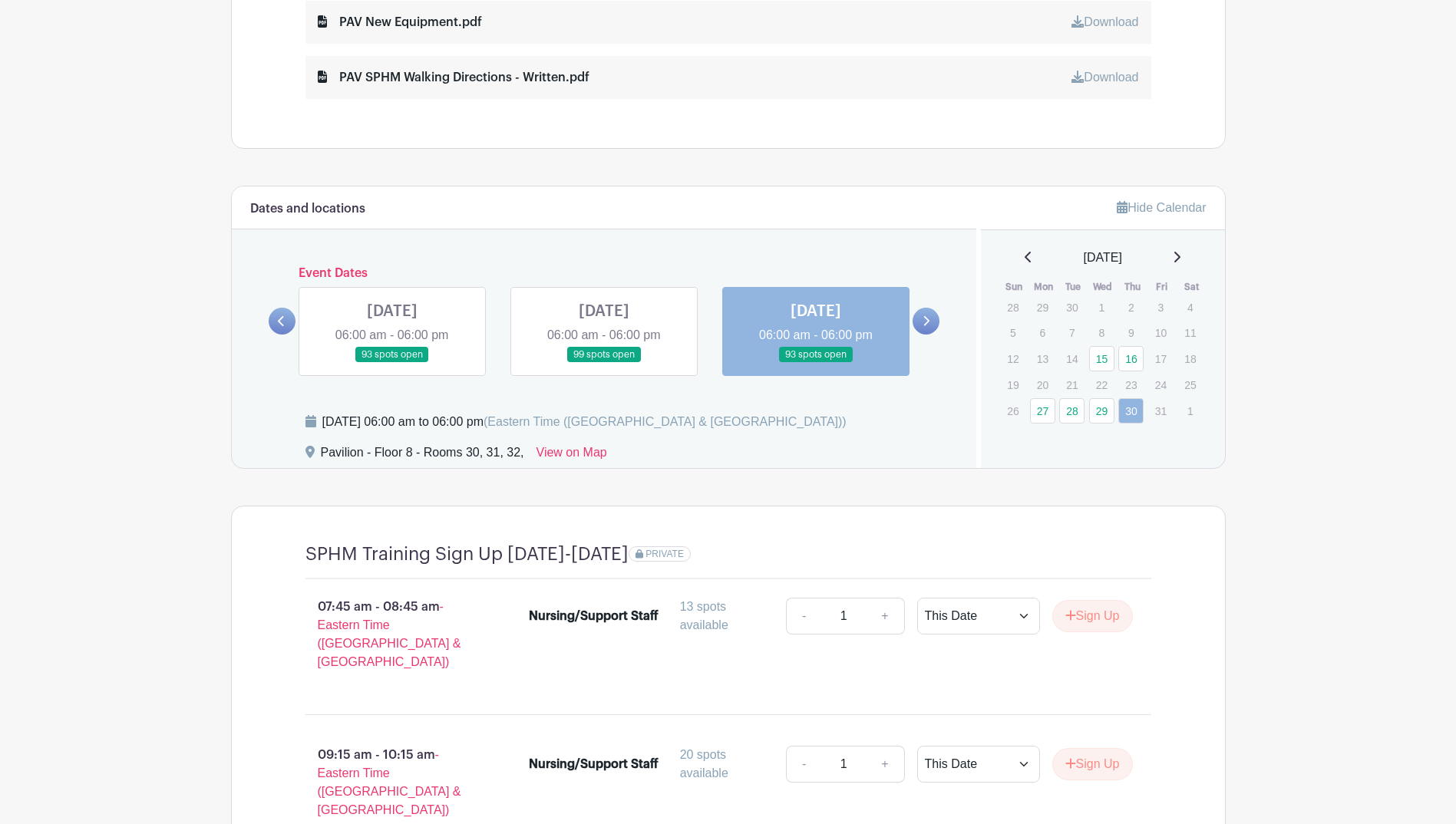
click at [922, 321] on icon at bounding box center [925, 321] width 7 height 11
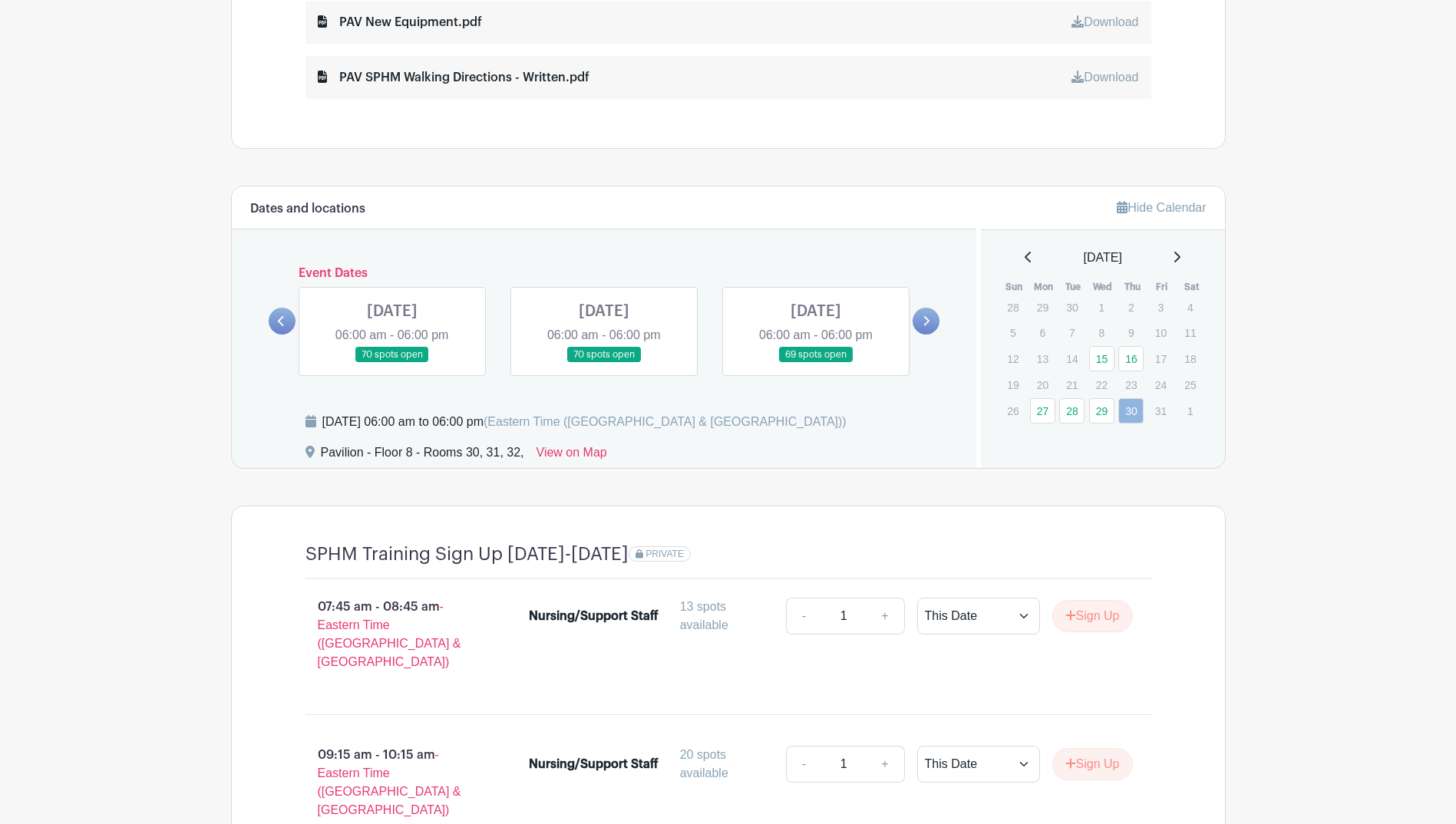
click at [392, 363] on link at bounding box center [392, 363] width 0 height 0
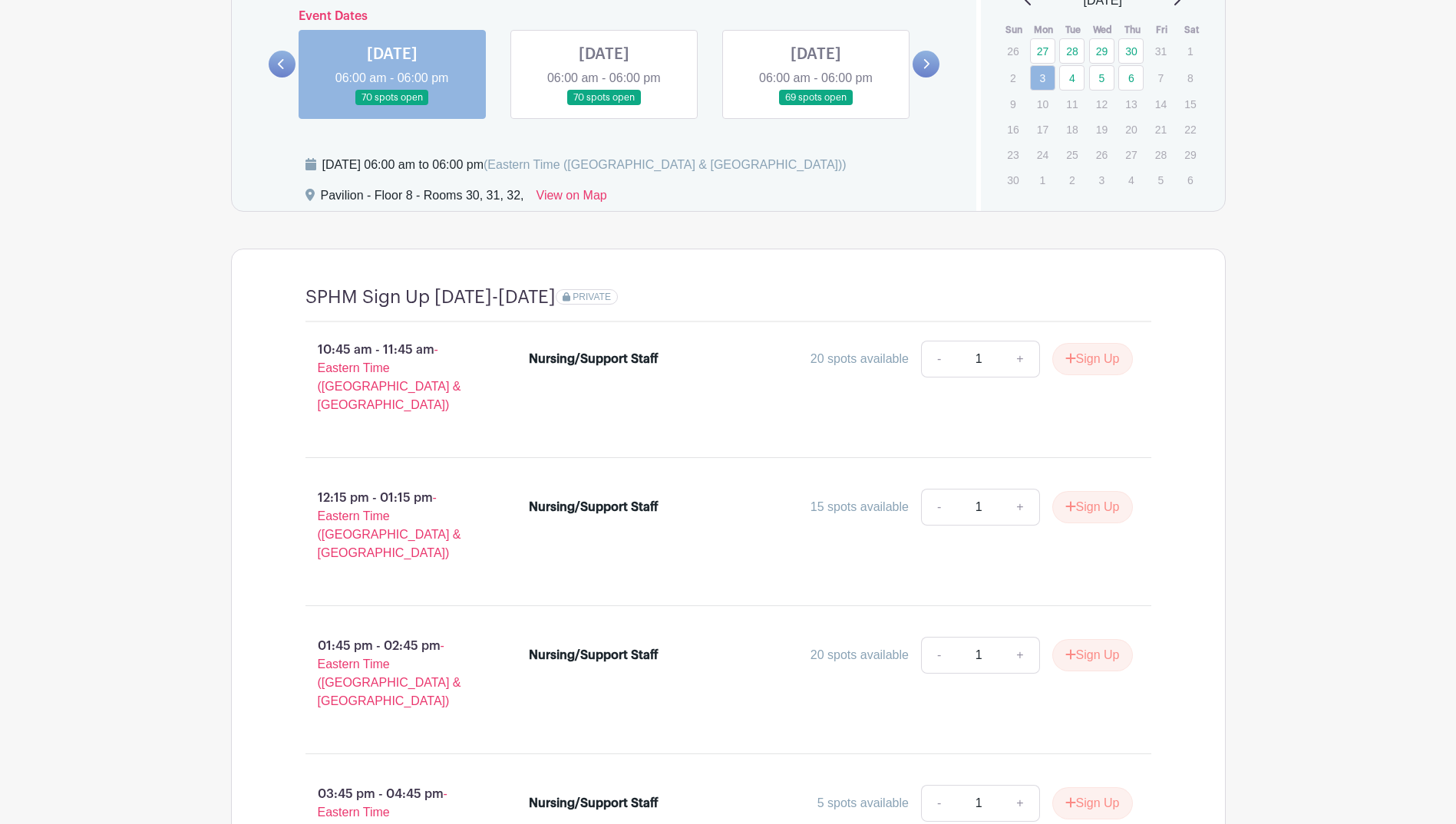
scroll to position [1236, 0]
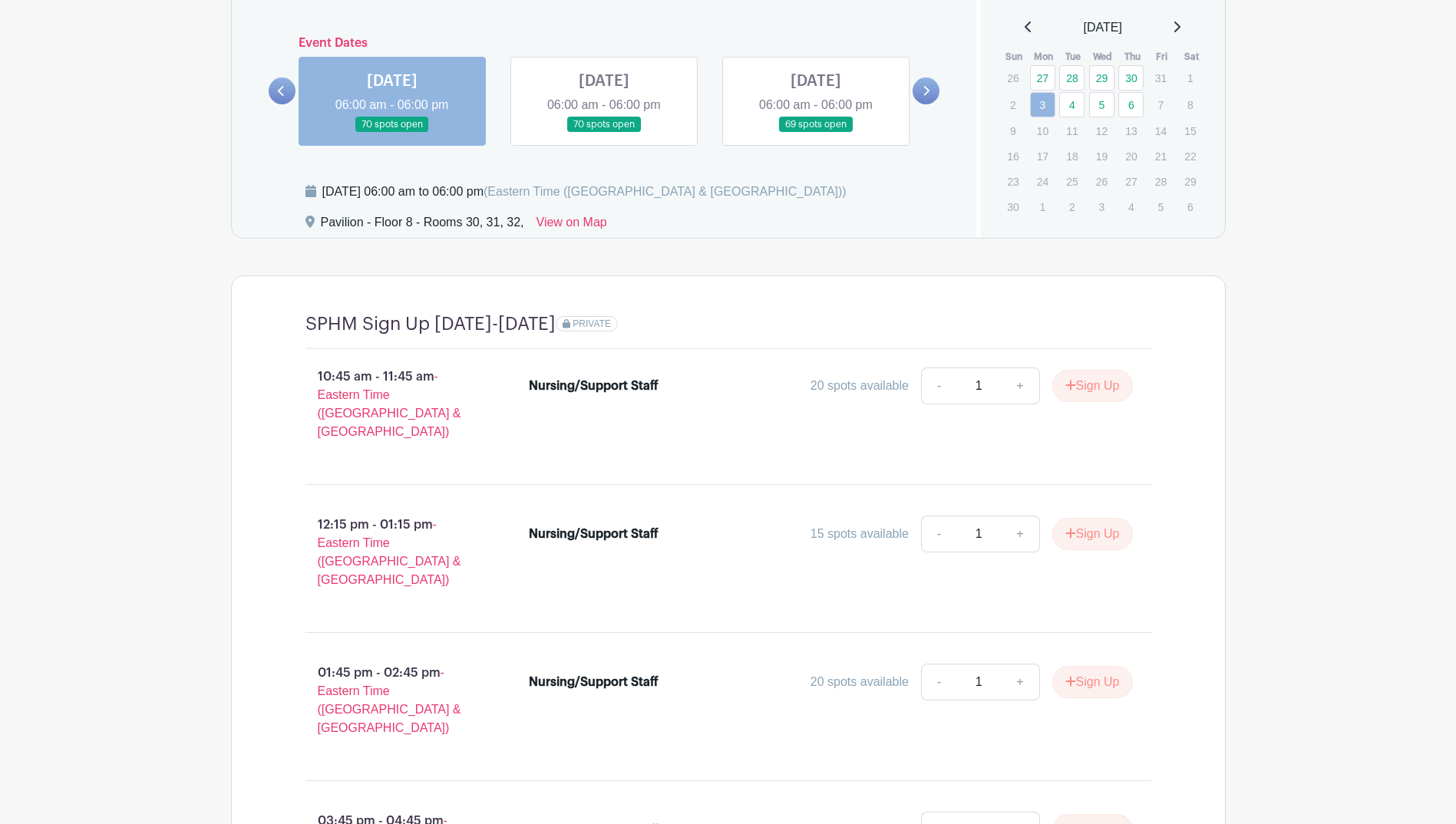
click at [604, 133] on link at bounding box center [604, 133] width 0 height 0
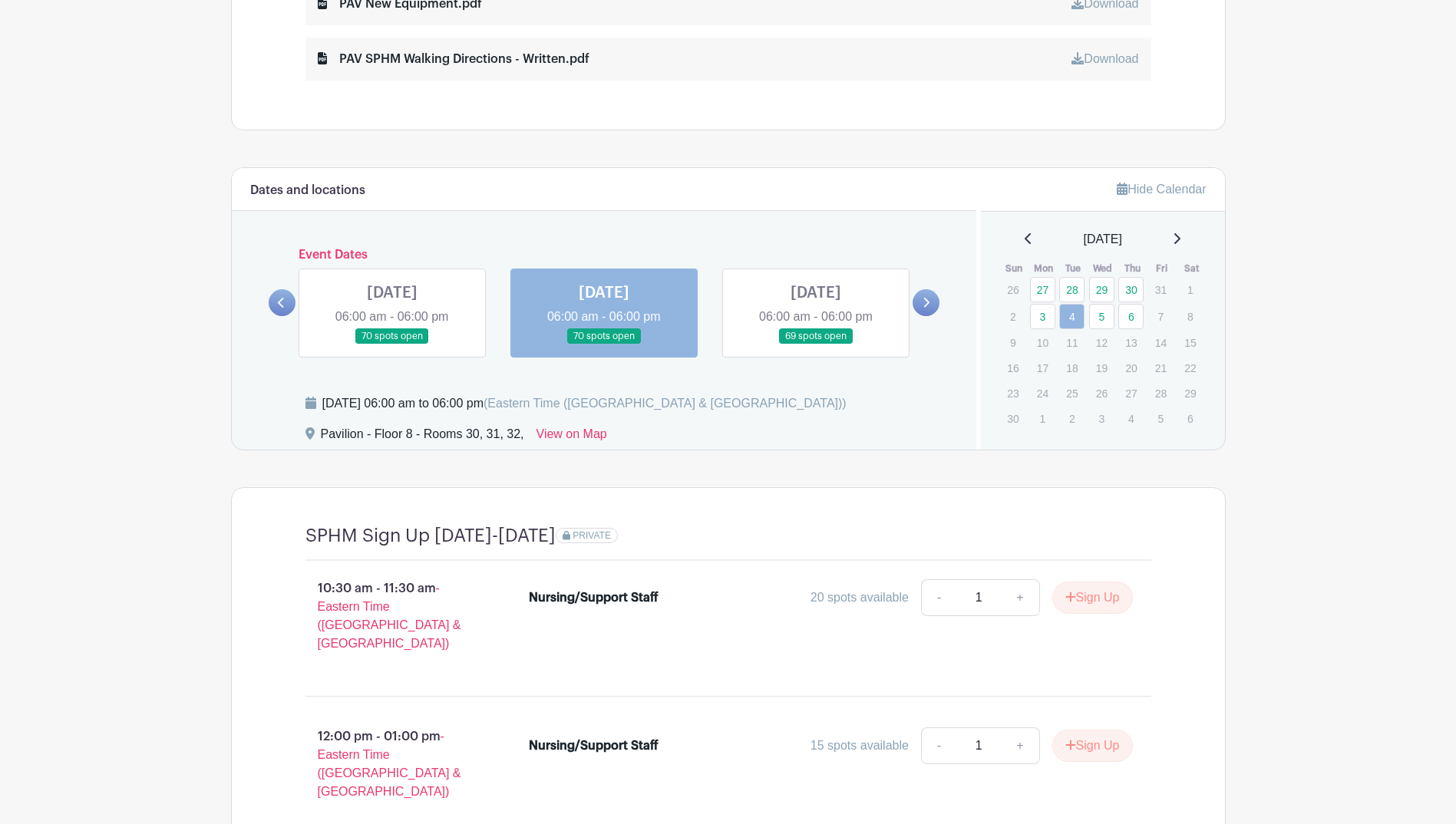
scroll to position [1006, 0]
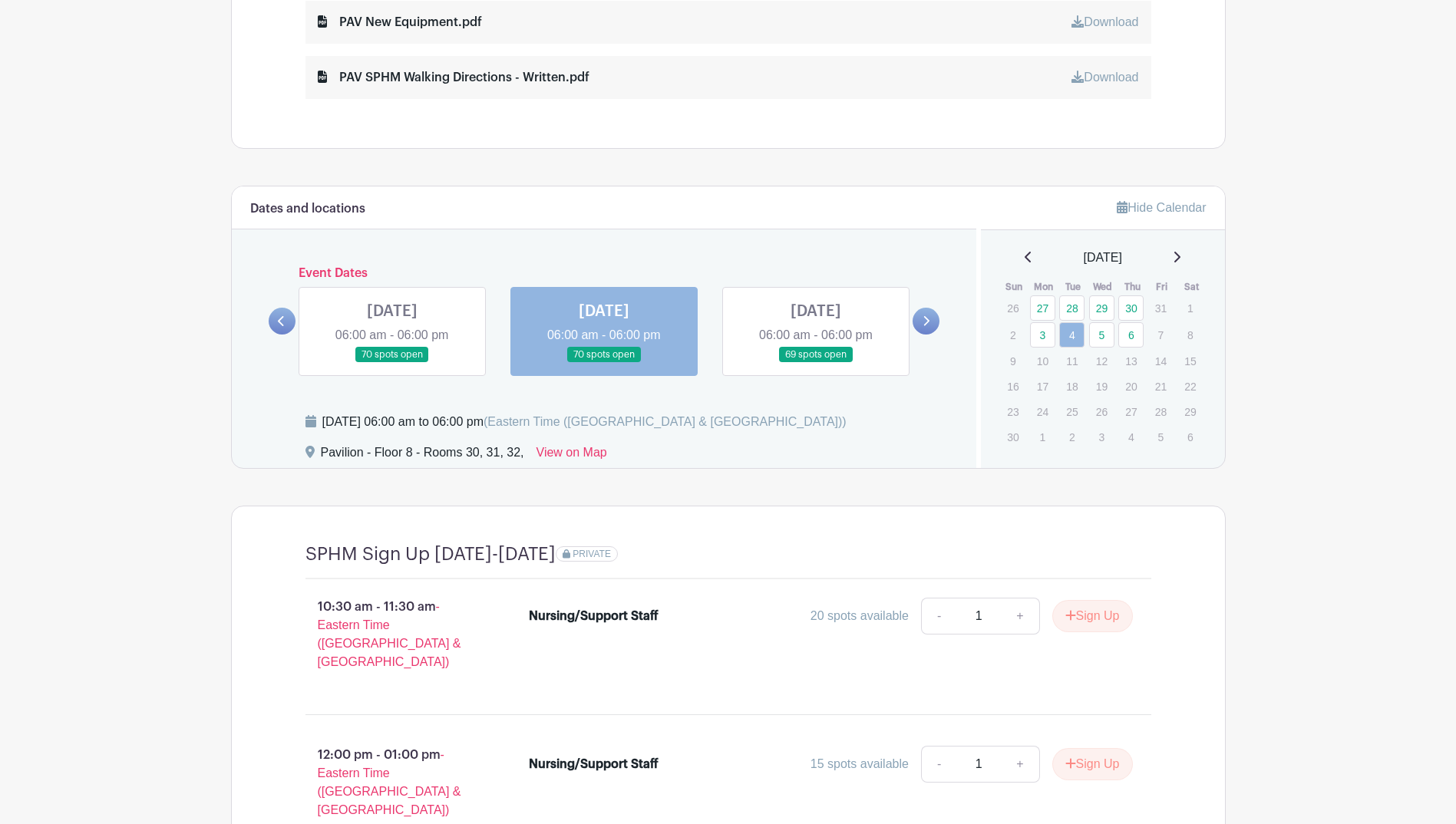
click at [816, 363] on link at bounding box center [816, 363] width 0 height 0
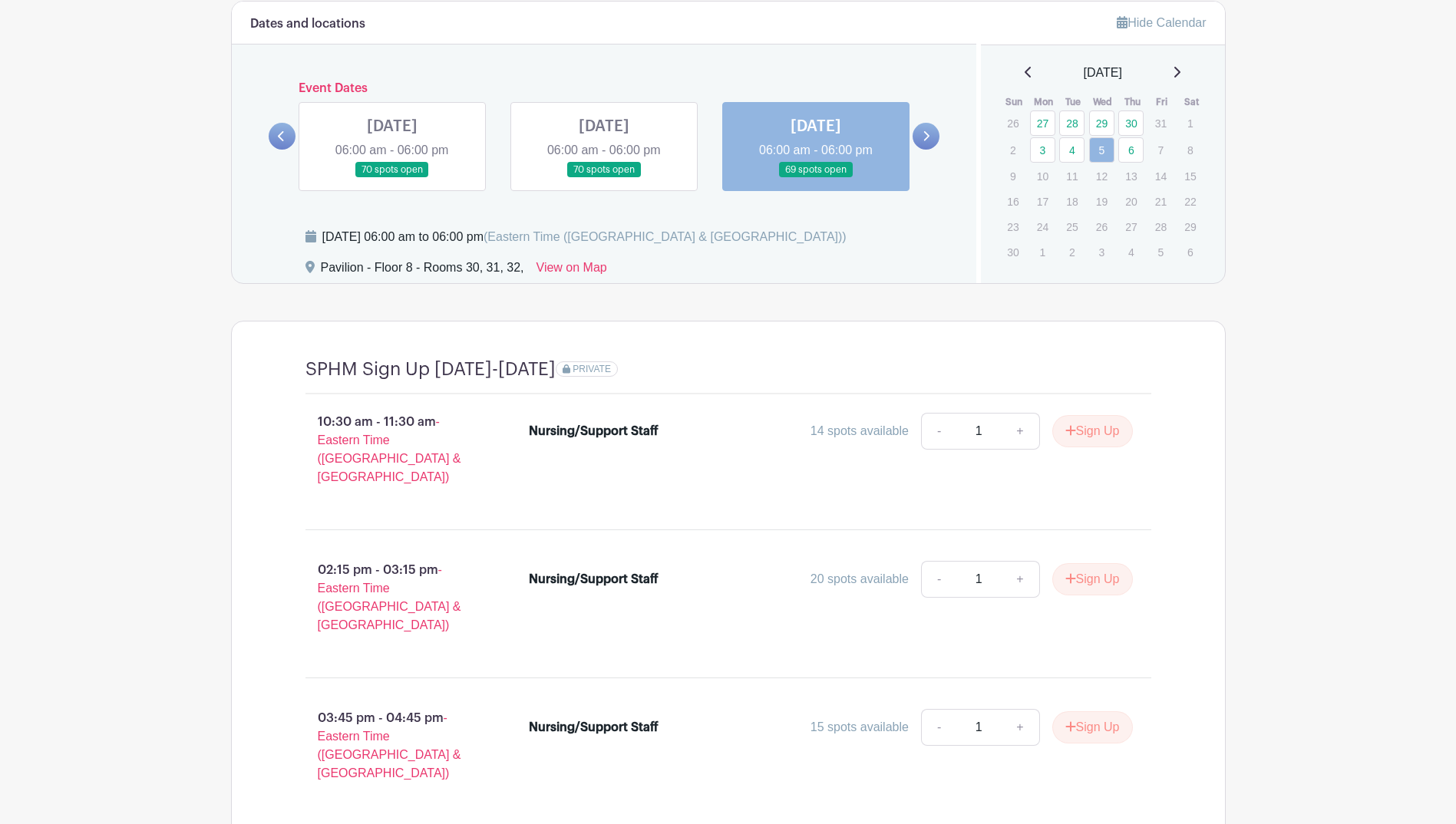
scroll to position [1183, 0]
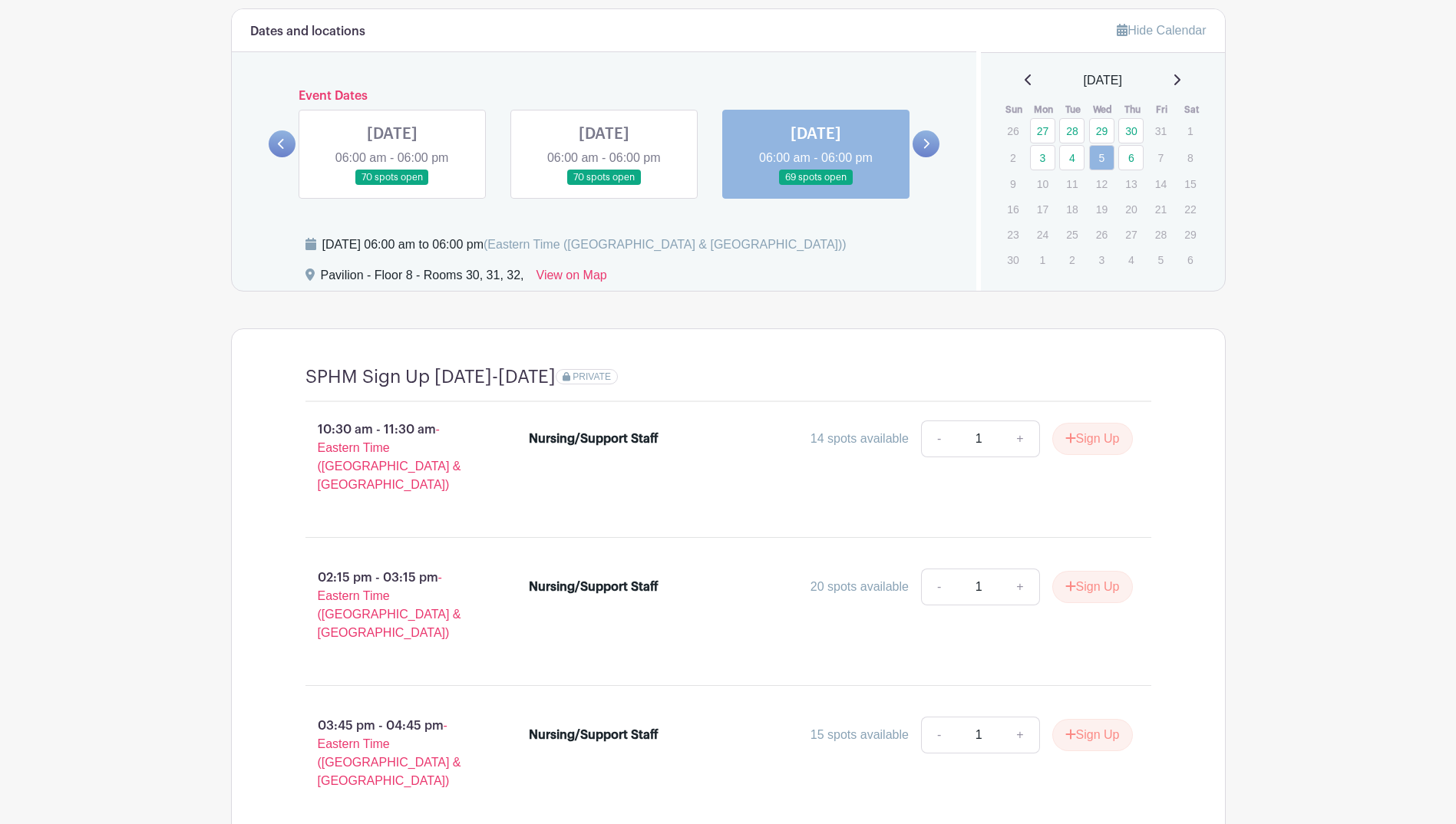
click at [928, 138] on icon at bounding box center [925, 144] width 7 height 11
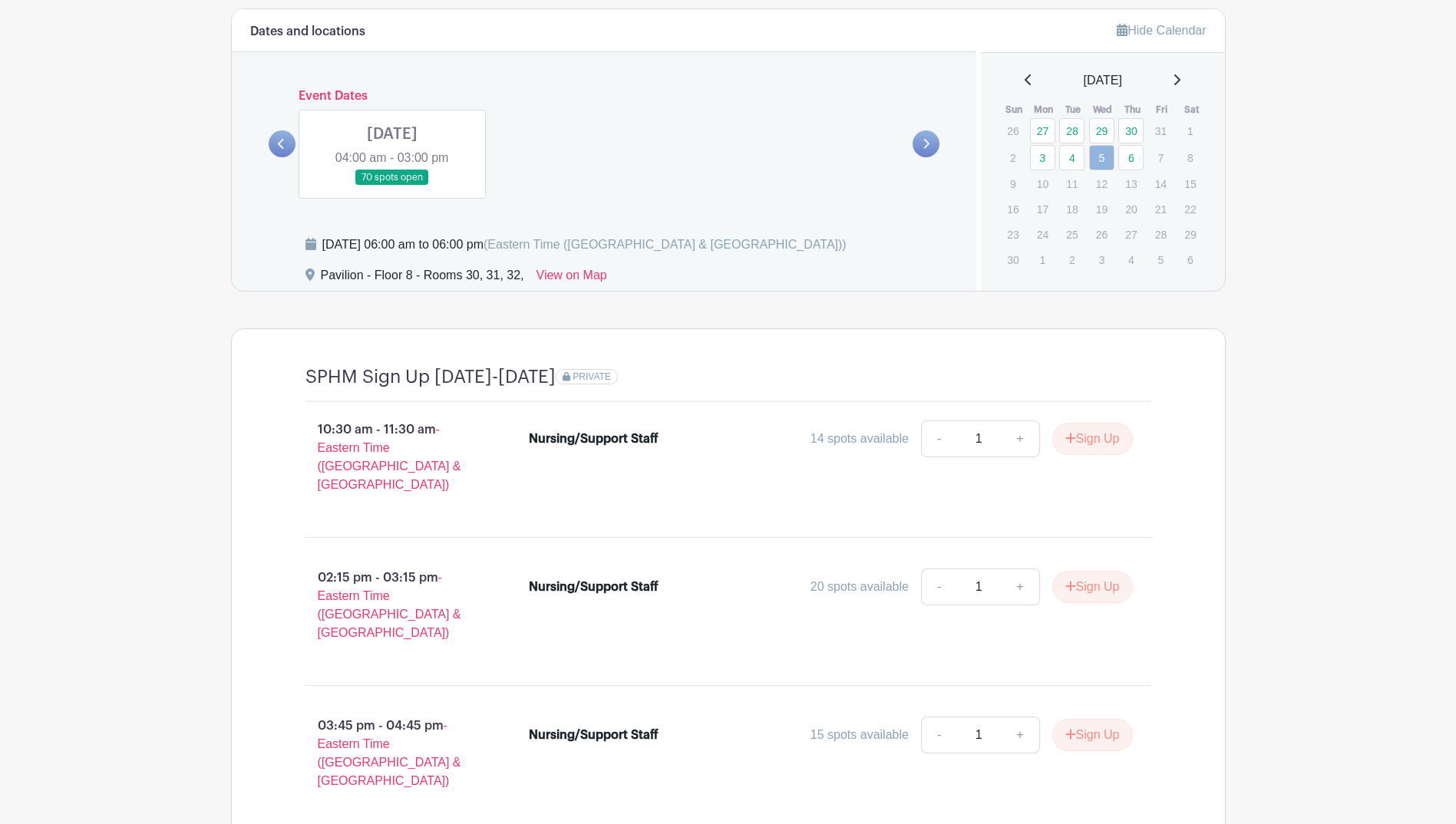
click at [392, 186] on link at bounding box center [392, 186] width 0 height 0
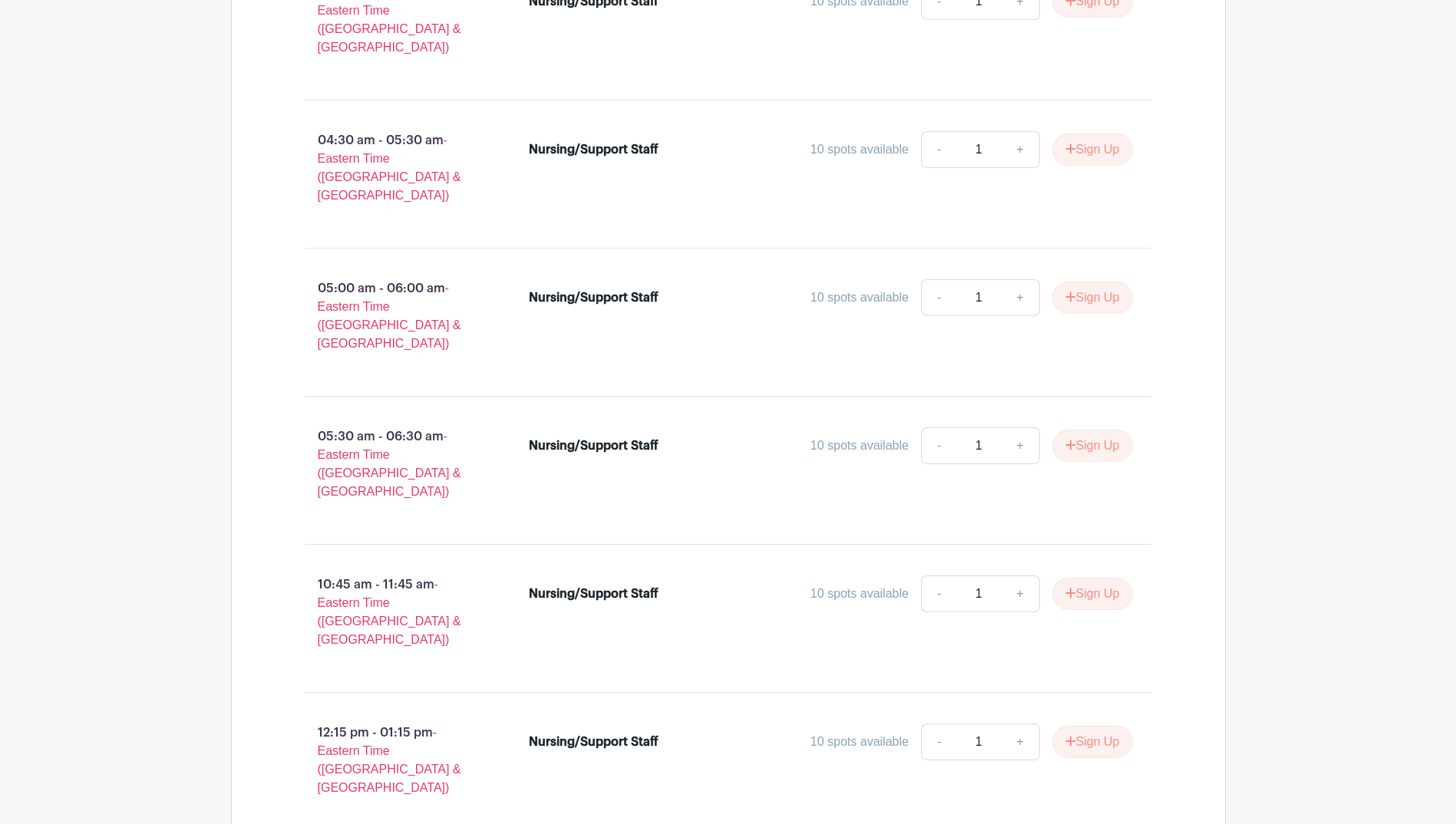
scroll to position [1567, 0]
